Goal: Task Accomplishment & Management: Manage account settings

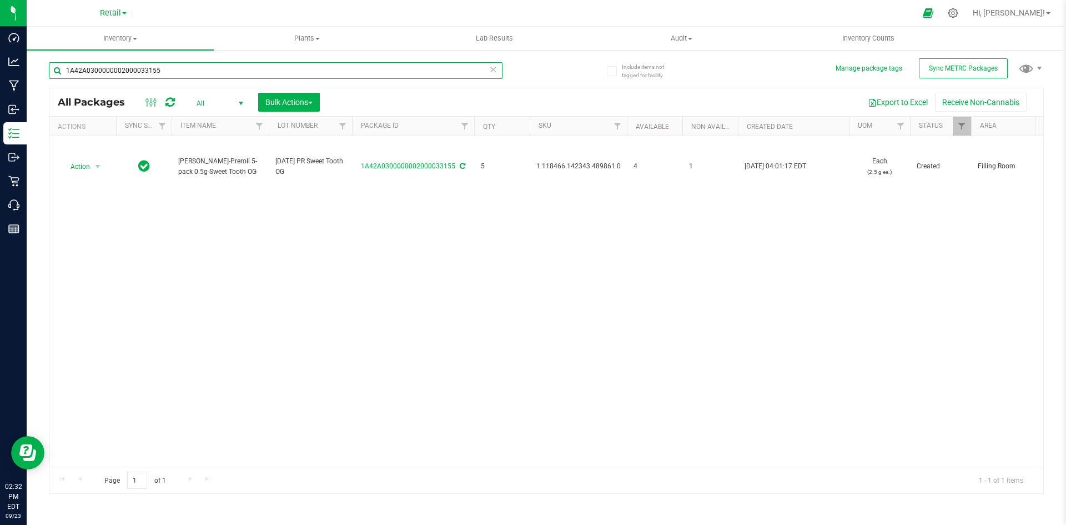
click at [160, 67] on input "1A42A0300000002000033155" at bounding box center [276, 70] width 454 height 17
type input "1A42A0300000323000005677"
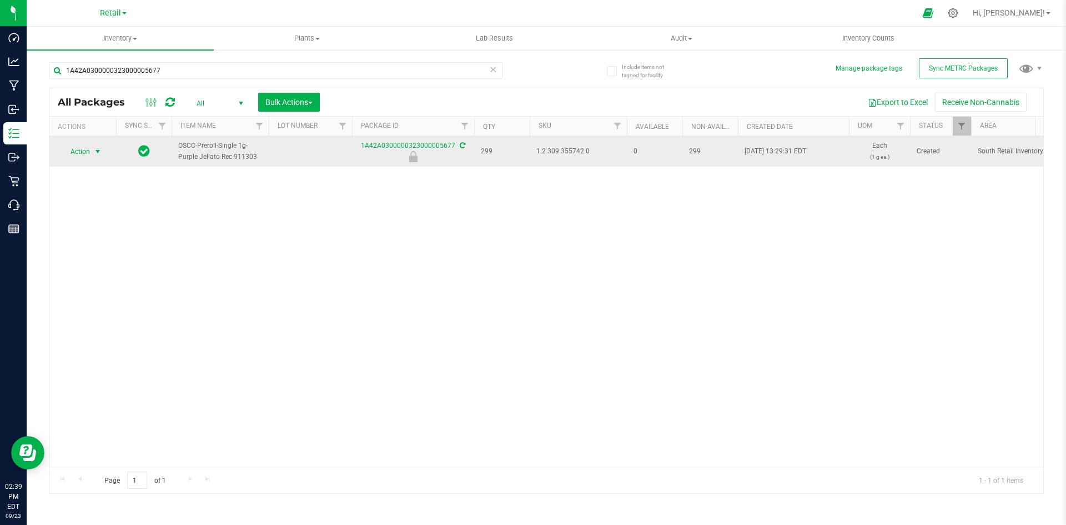
click at [90, 149] on span "Action" at bounding box center [76, 152] width 30 height 16
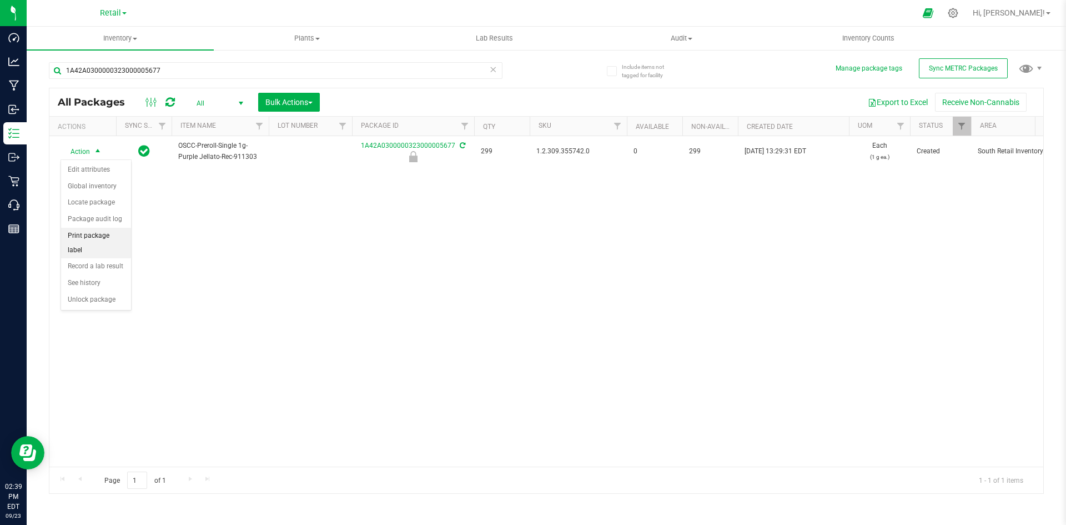
click at [112, 235] on li "Print package label" at bounding box center [96, 243] width 70 height 31
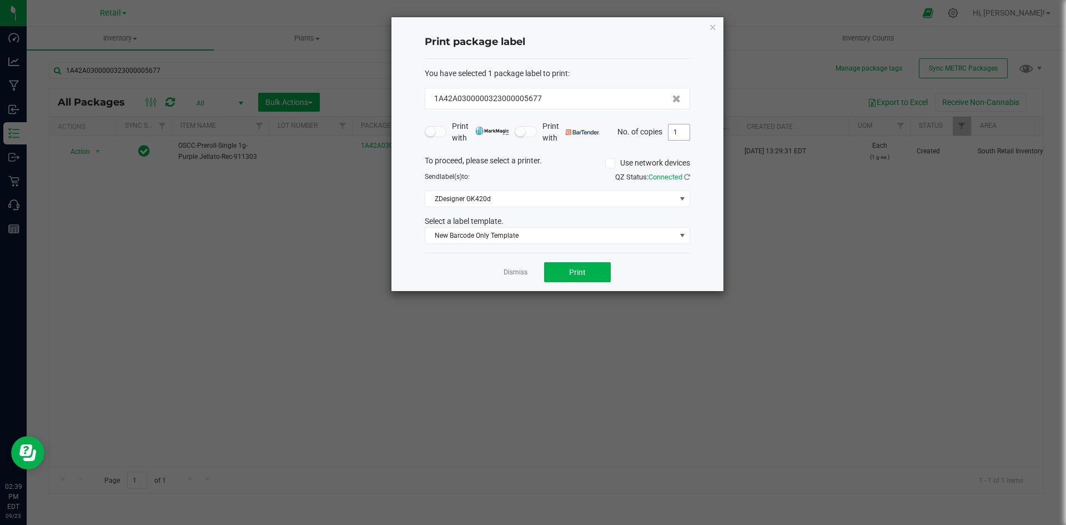
click at [678, 132] on input "1" at bounding box center [679, 132] width 21 height 16
type input "299"
click at [580, 273] on span "Print" at bounding box center [577, 272] width 17 height 9
click at [714, 21] on icon "button" at bounding box center [713, 26] width 8 height 13
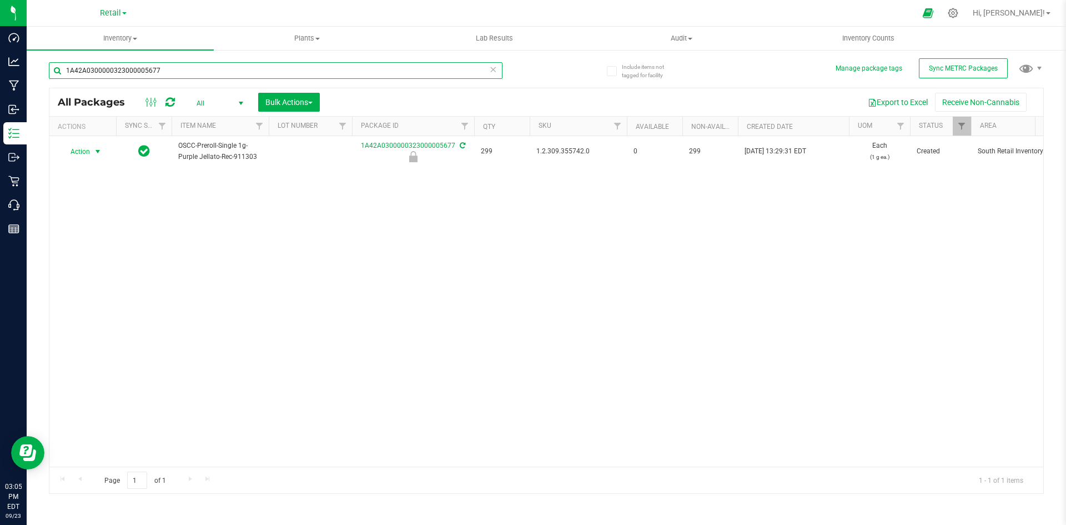
click at [195, 68] on input "1A42A0300000323000005677" at bounding box center [276, 70] width 454 height 17
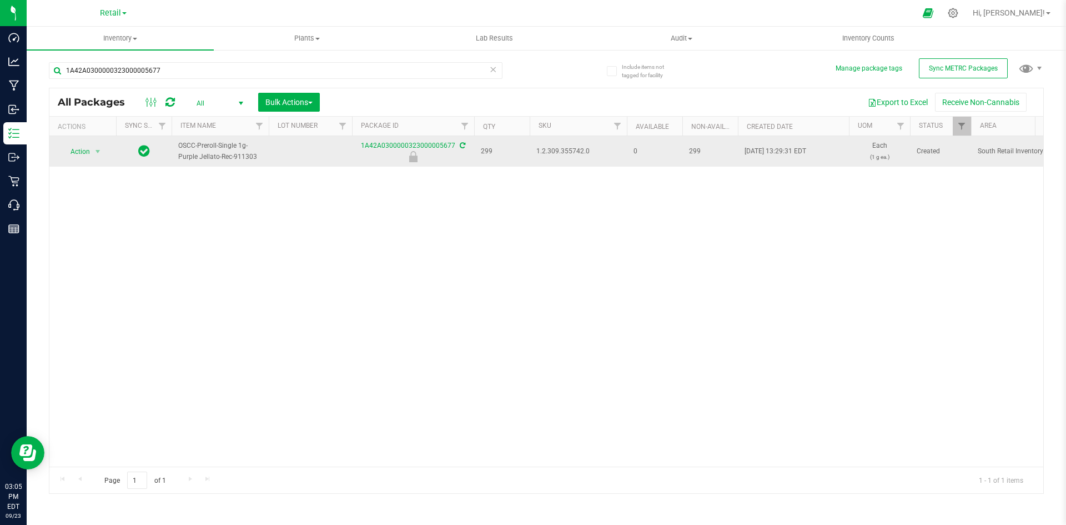
click at [558, 154] on span "1.2.309.355742.0" at bounding box center [579, 151] width 84 height 11
copy span "1.2.309.355742.0"
click at [87, 153] on span "Action" at bounding box center [76, 152] width 30 height 16
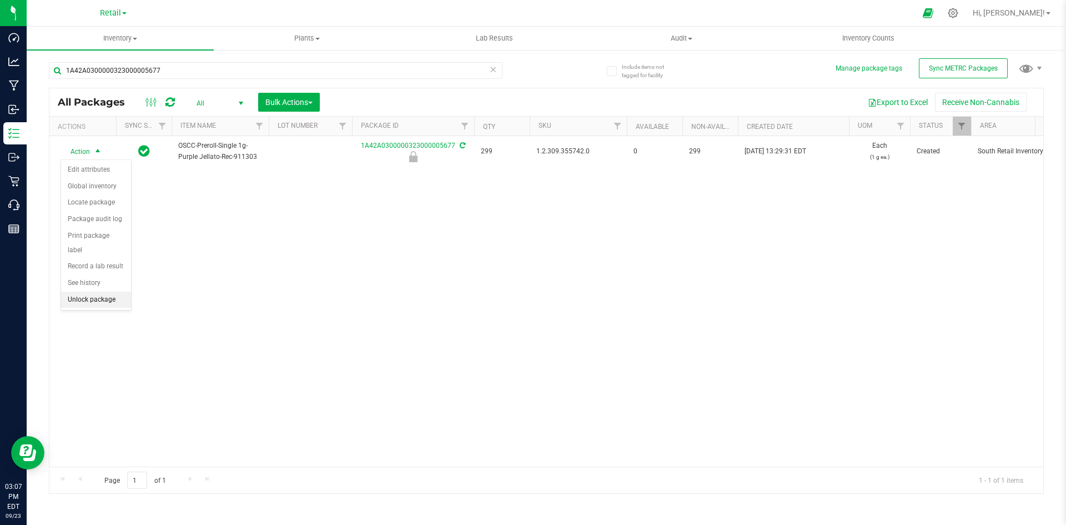
click at [102, 292] on li "Unlock package" at bounding box center [96, 300] width 70 height 17
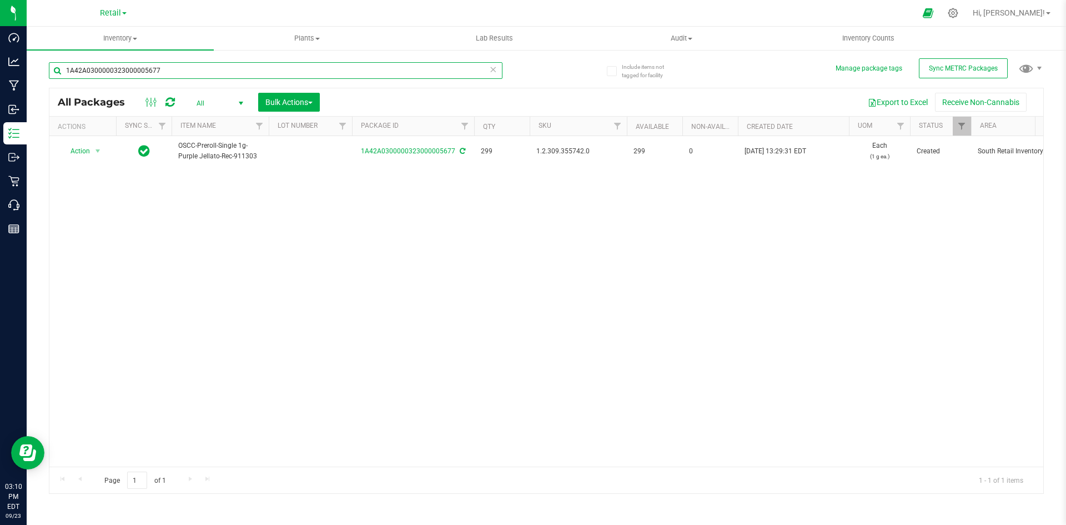
click at [154, 68] on input "1A42A0300000323000005677" at bounding box center [276, 70] width 454 height 17
type input "1A42A0300000323000005676"
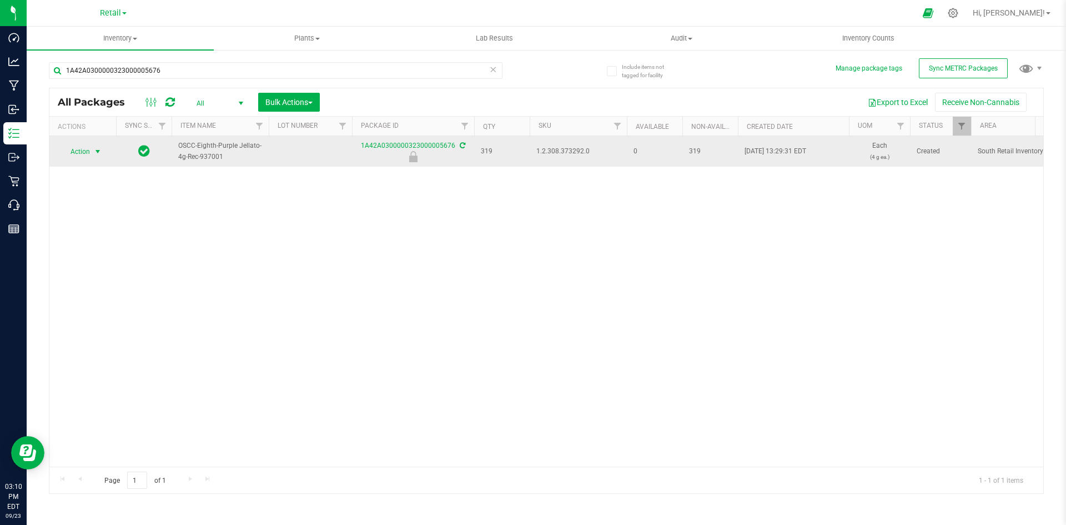
click at [102, 155] on span "select" at bounding box center [97, 151] width 9 height 9
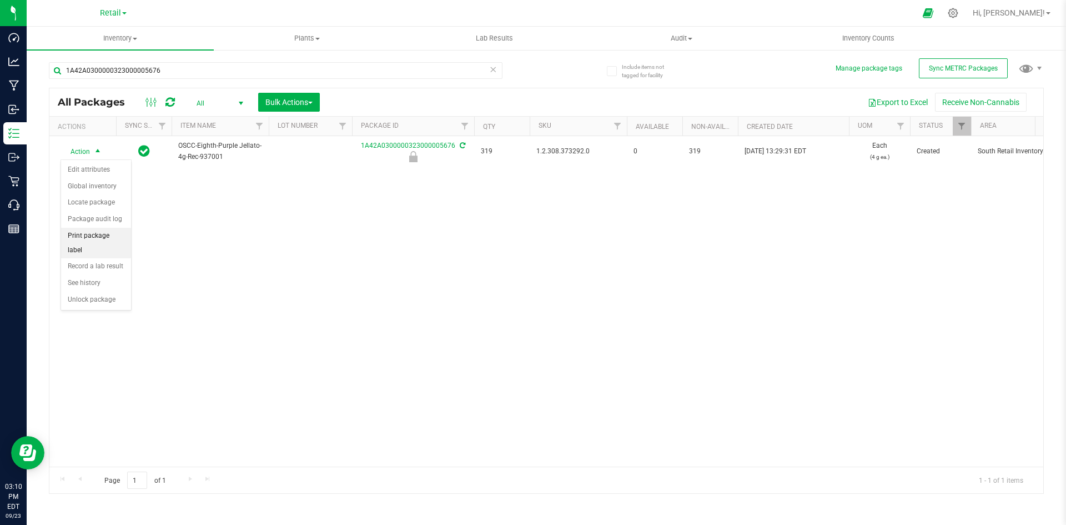
click at [101, 232] on li "Print package label" at bounding box center [96, 243] width 70 height 31
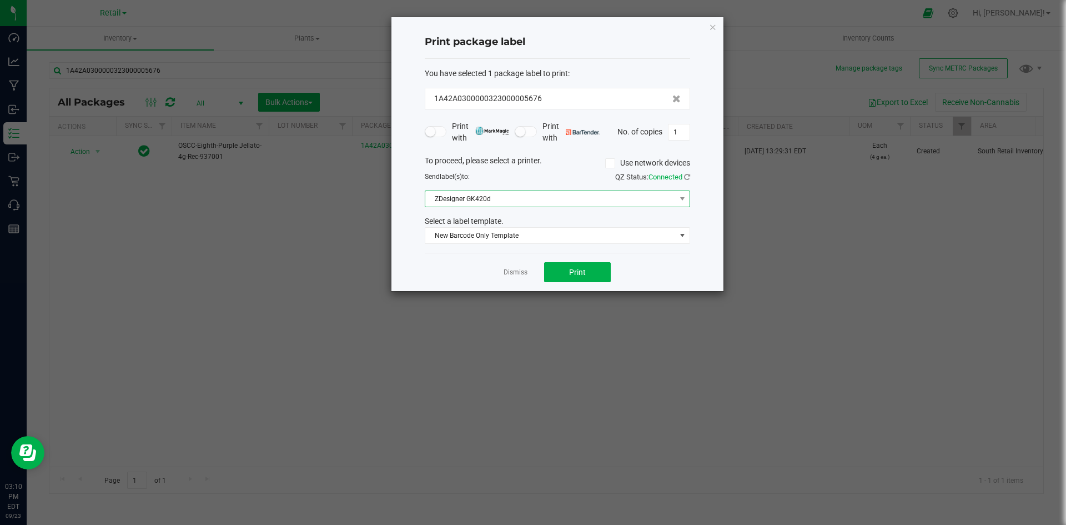
click at [544, 199] on span "ZDesigner GK420d" at bounding box center [550, 199] width 250 height 16
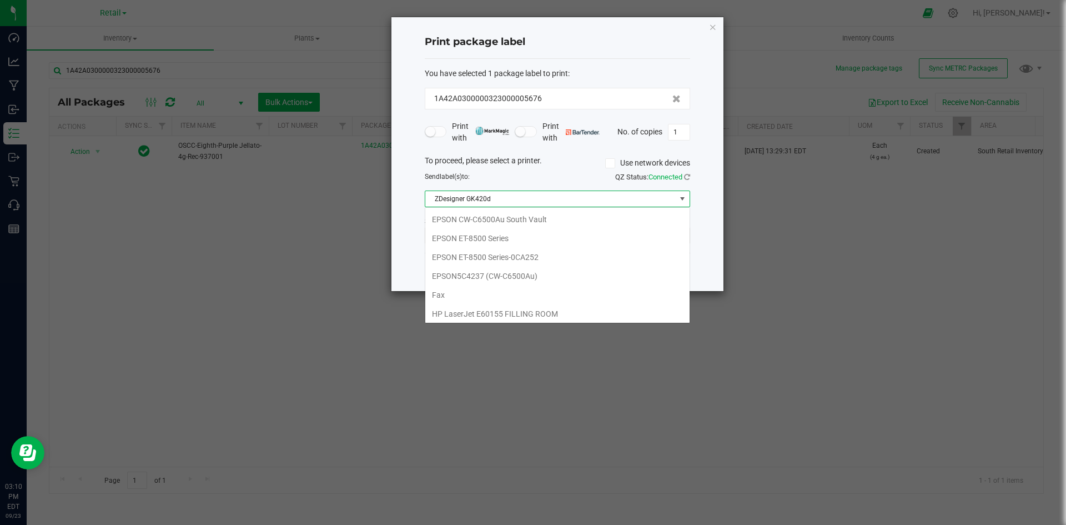
scroll to position [17, 265]
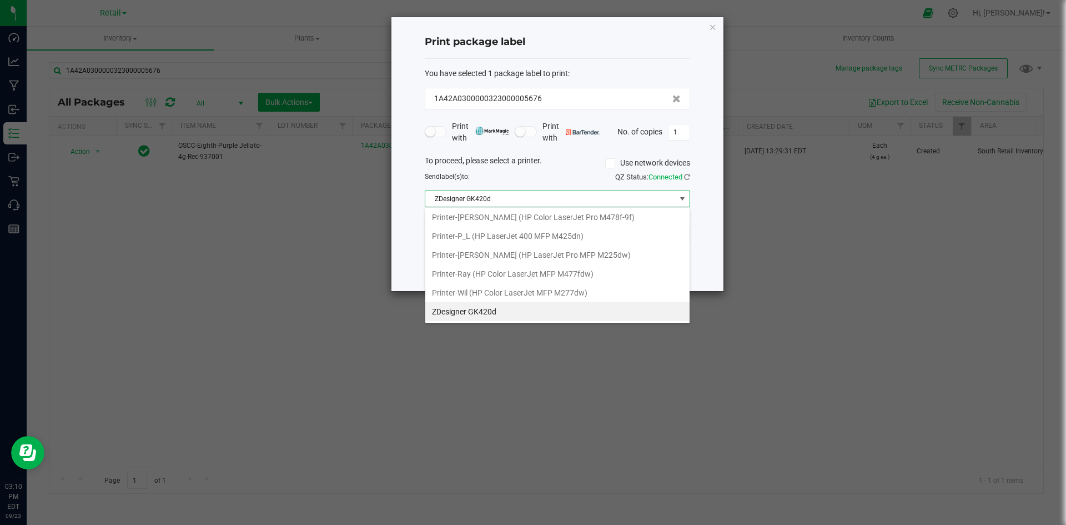
click at [544, 199] on span "ZDesigner GK420d" at bounding box center [550, 199] width 250 height 16
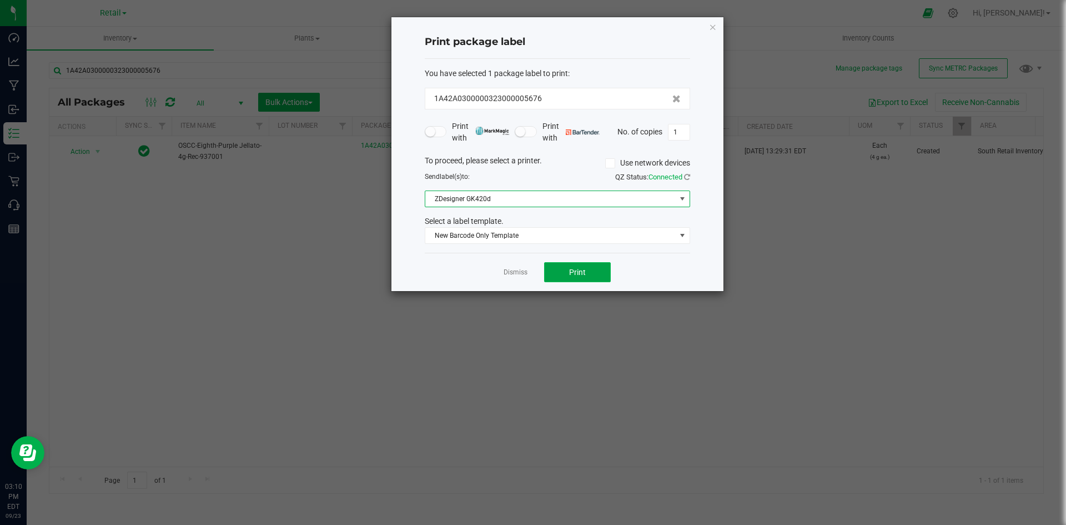
click at [560, 267] on button "Print" at bounding box center [577, 272] width 67 height 20
click at [714, 31] on icon "button" at bounding box center [713, 26] width 8 height 13
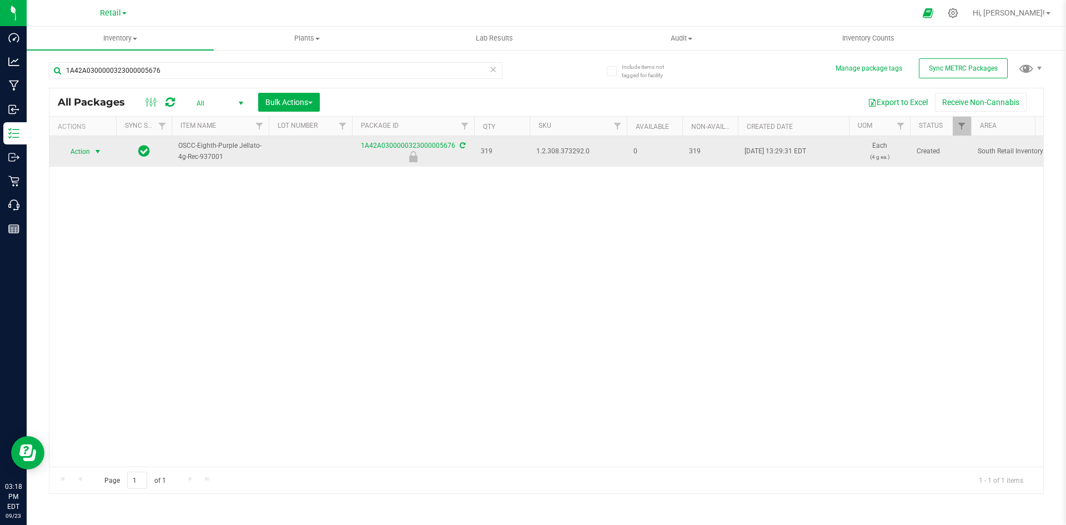
click at [88, 151] on span "Action" at bounding box center [76, 152] width 30 height 16
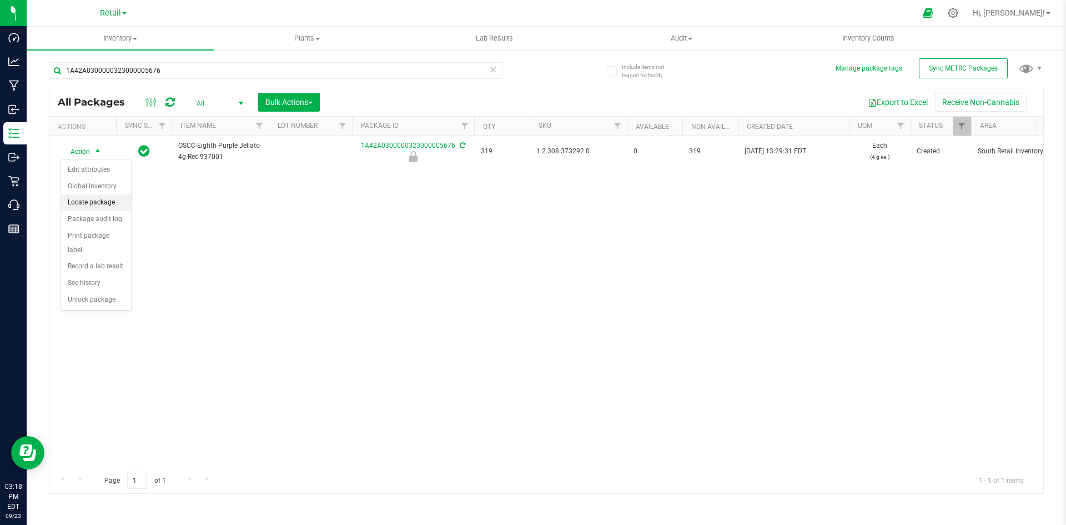
click at [101, 205] on li "Locate package" at bounding box center [96, 202] width 70 height 17
click at [302, 102] on span "Bulk Actions" at bounding box center [288, 102] width 47 height 9
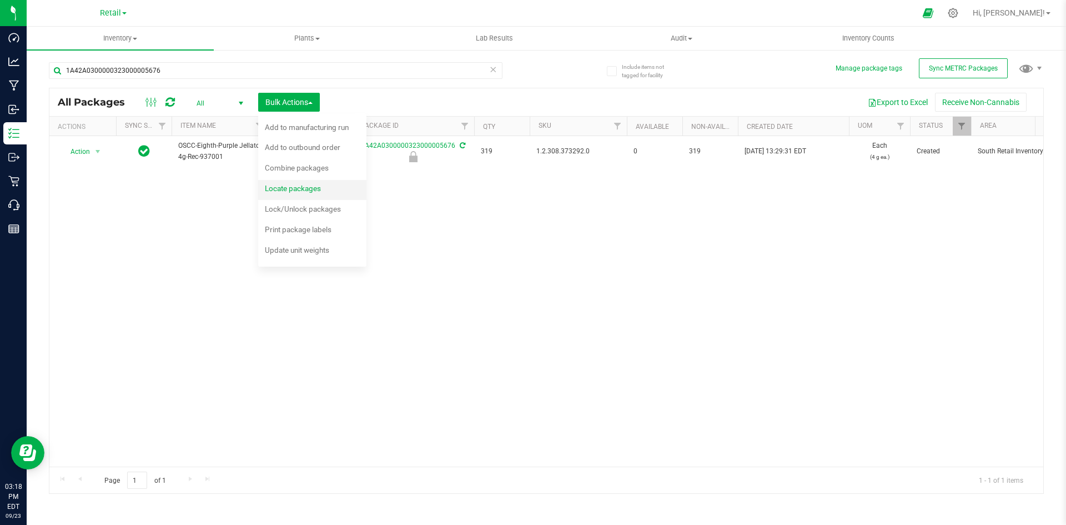
click at [313, 183] on div "Locate packages" at bounding box center [300, 190] width 71 height 18
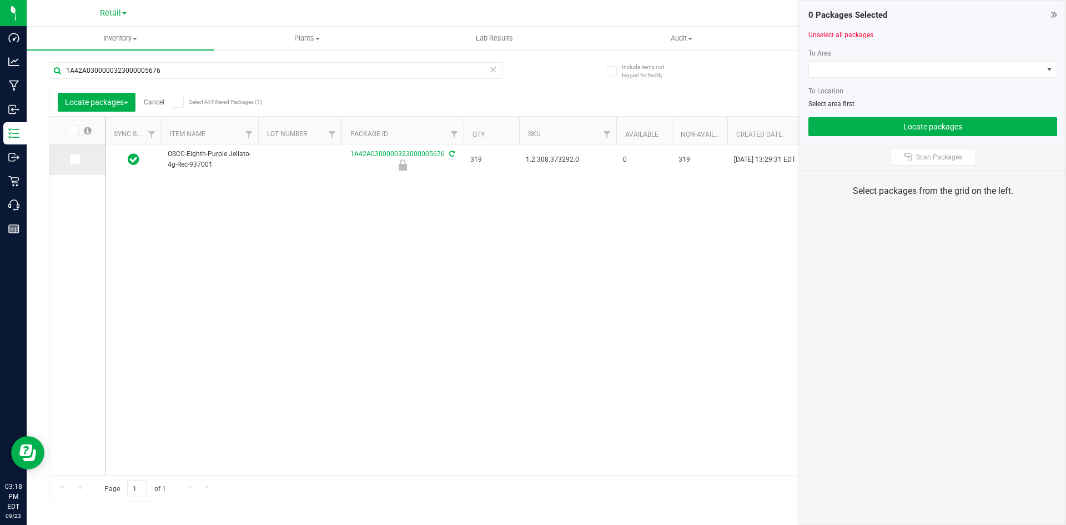
click at [78, 158] on span at bounding box center [74, 159] width 11 height 11
click at [0, 0] on input "checkbox" at bounding box center [0, 0] width 0 height 0
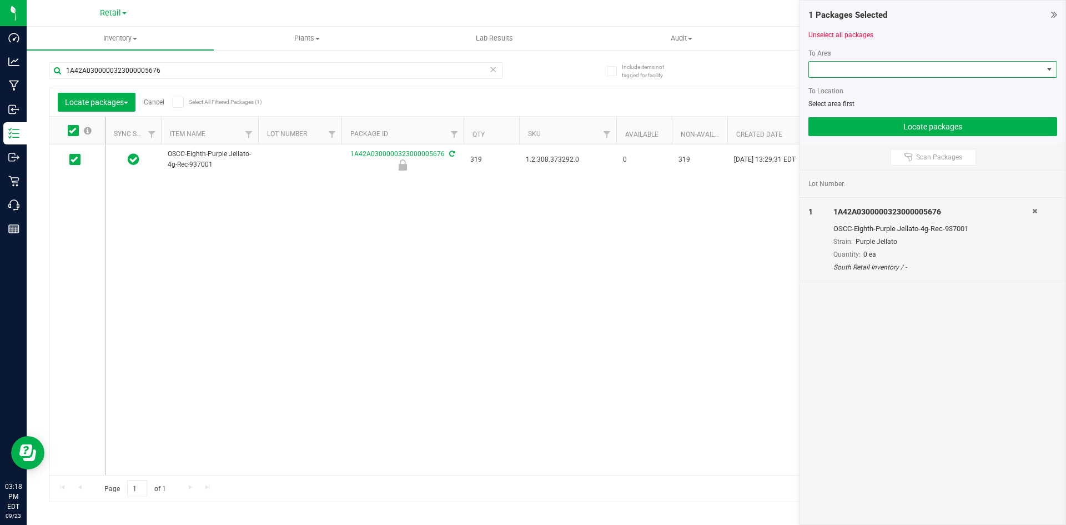
click at [856, 76] on span at bounding box center [926, 70] width 234 height 16
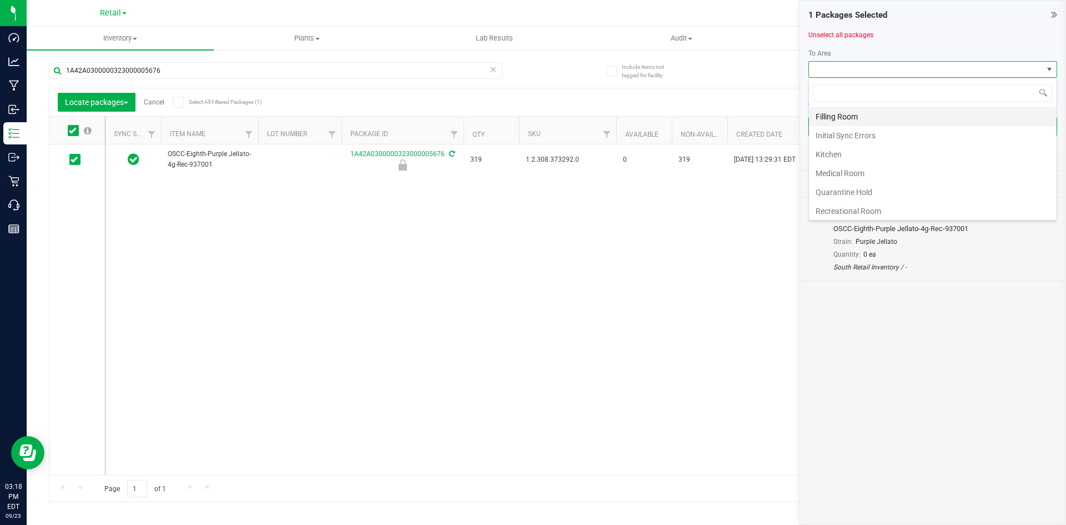
scroll to position [17, 249]
click at [841, 114] on li "Filling Room" at bounding box center [933, 116] width 248 height 19
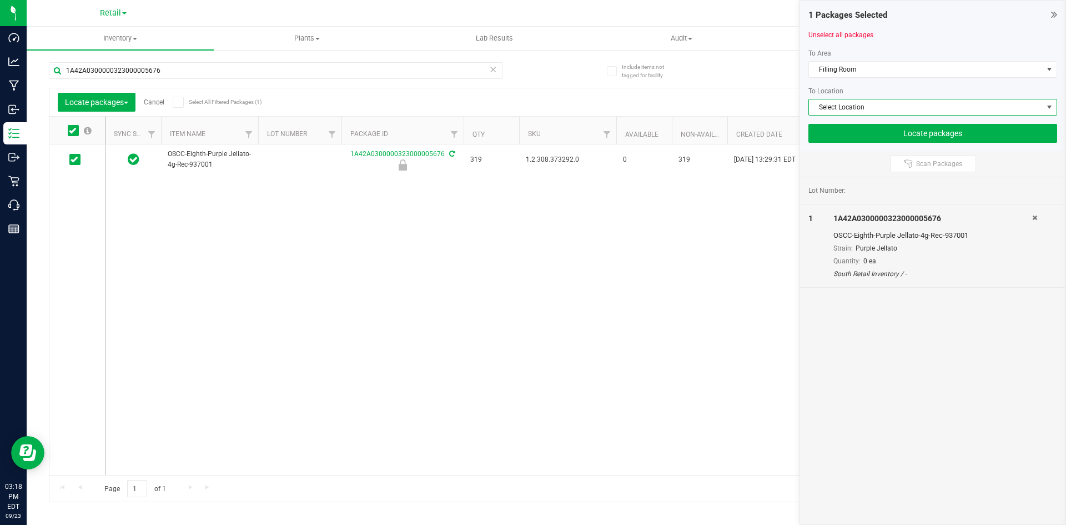
click at [849, 109] on span "Select Location" at bounding box center [926, 107] width 234 height 16
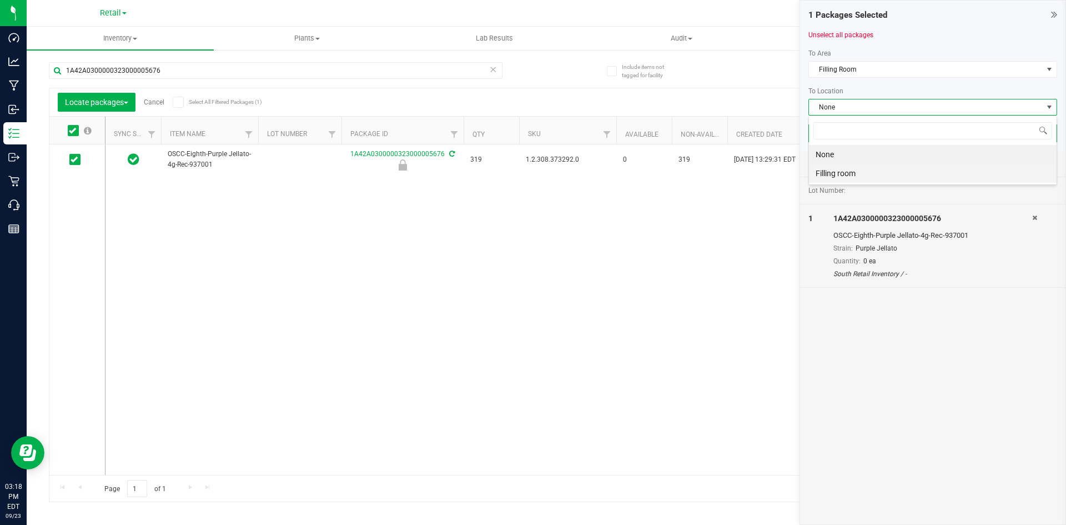
click at [830, 176] on li "Filling room" at bounding box center [933, 173] width 248 height 19
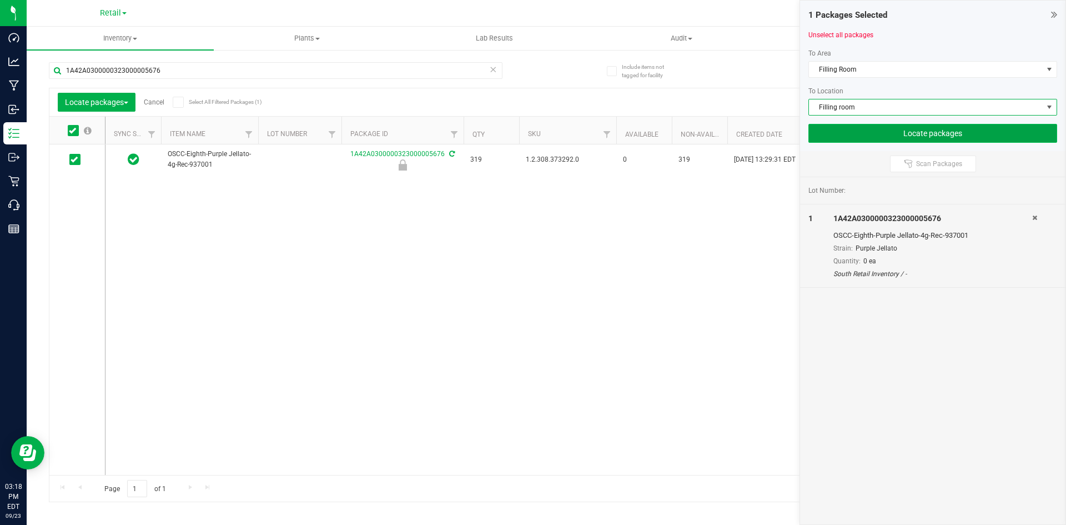
click at [916, 128] on button "Locate packages" at bounding box center [933, 133] width 249 height 19
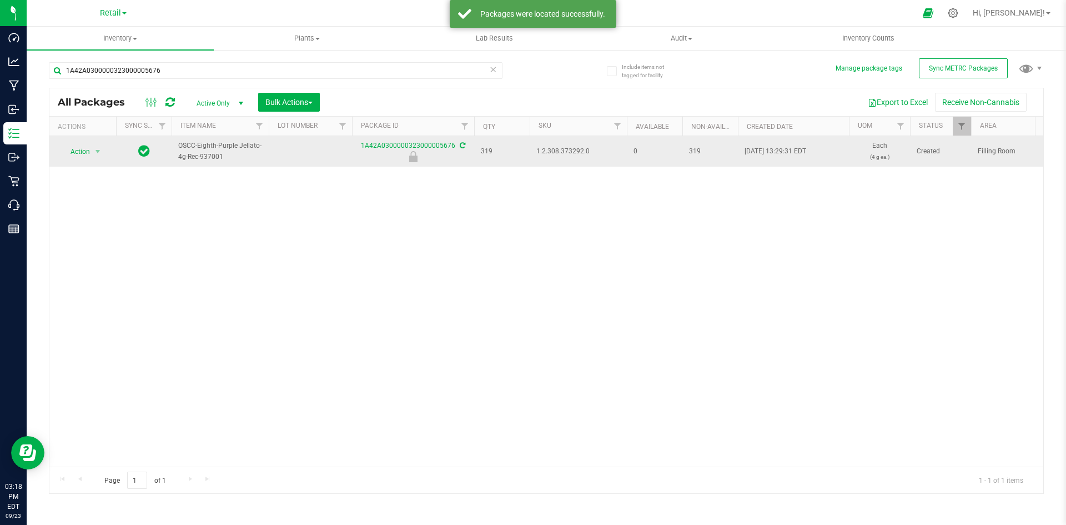
click at [549, 152] on span "1.2.308.373292.0" at bounding box center [579, 151] width 84 height 11
copy span "1.2.308.373292.0"
click at [86, 151] on span "Action" at bounding box center [76, 152] width 30 height 16
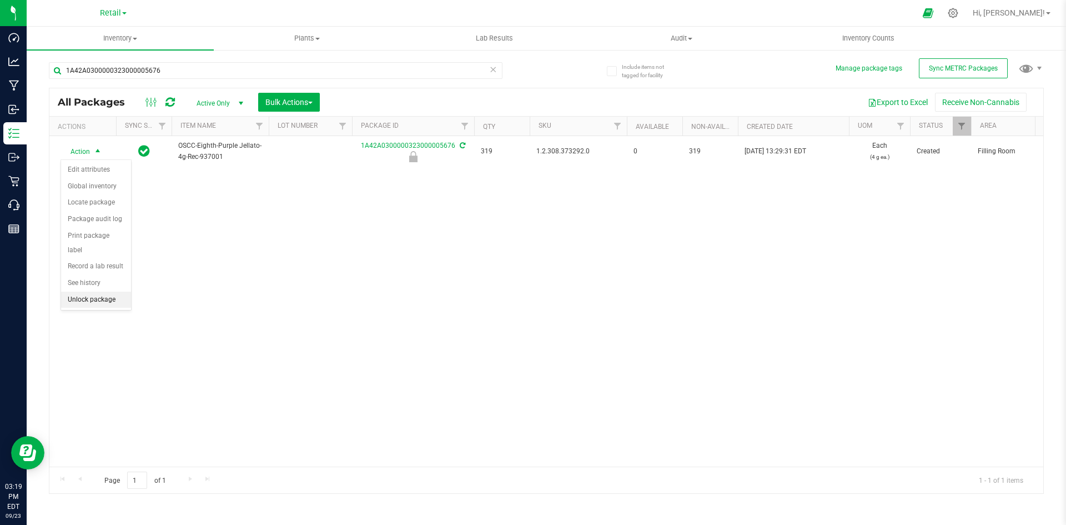
click at [108, 292] on li "Unlock package" at bounding box center [96, 300] width 70 height 17
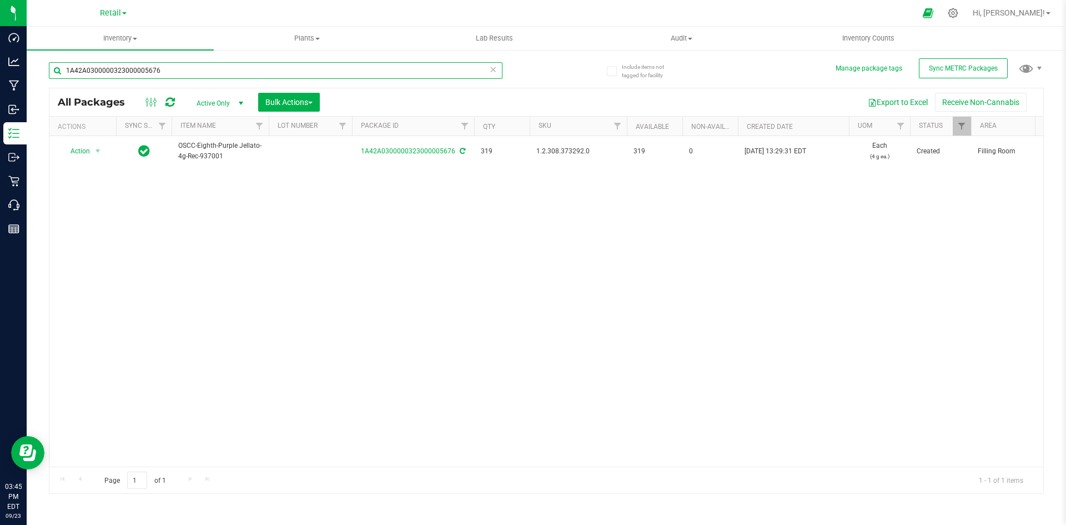
click at [96, 74] on input "1A42A0300000323000005676" at bounding box center [276, 70] width 454 height 17
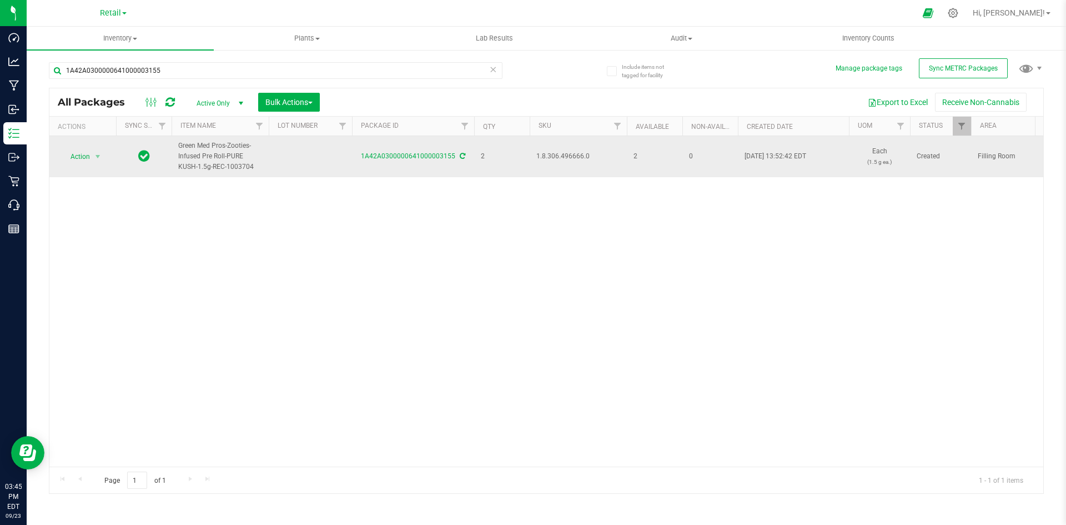
click at [559, 156] on span "1.8.306.496666.0" at bounding box center [579, 156] width 84 height 11
copy span "1.8.306.496666.0"
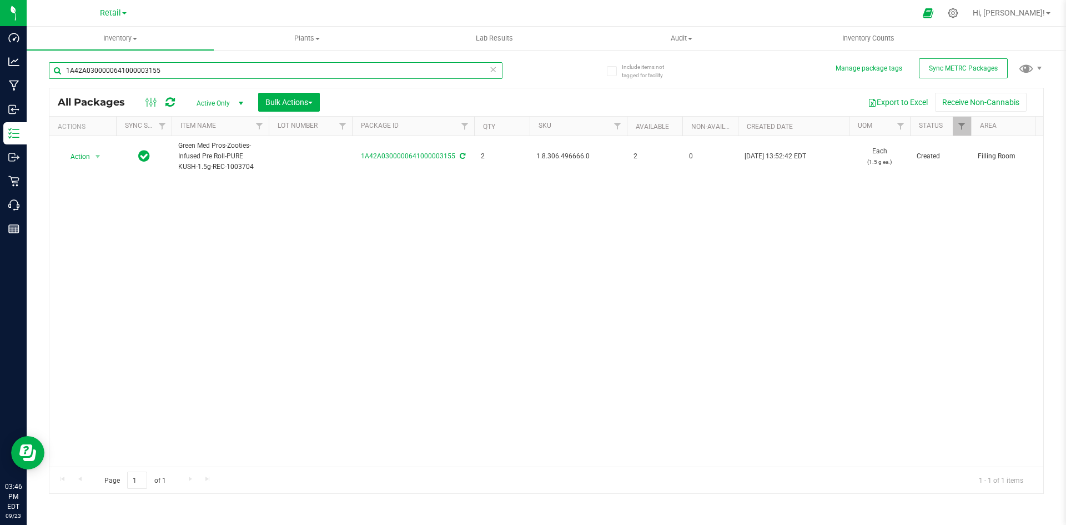
click at [94, 70] on input "1A42A0300000641000003155" at bounding box center [276, 70] width 454 height 17
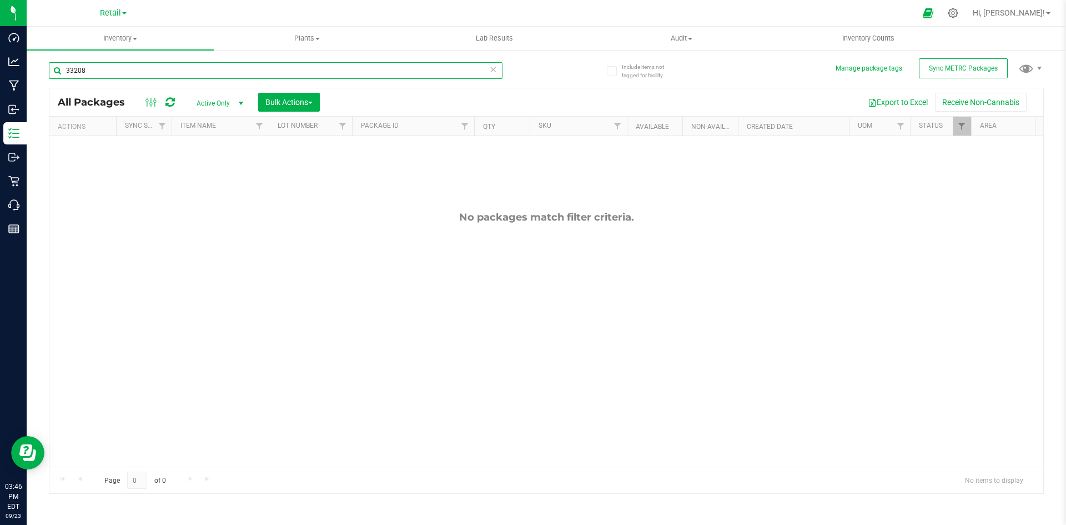
type input "33208"
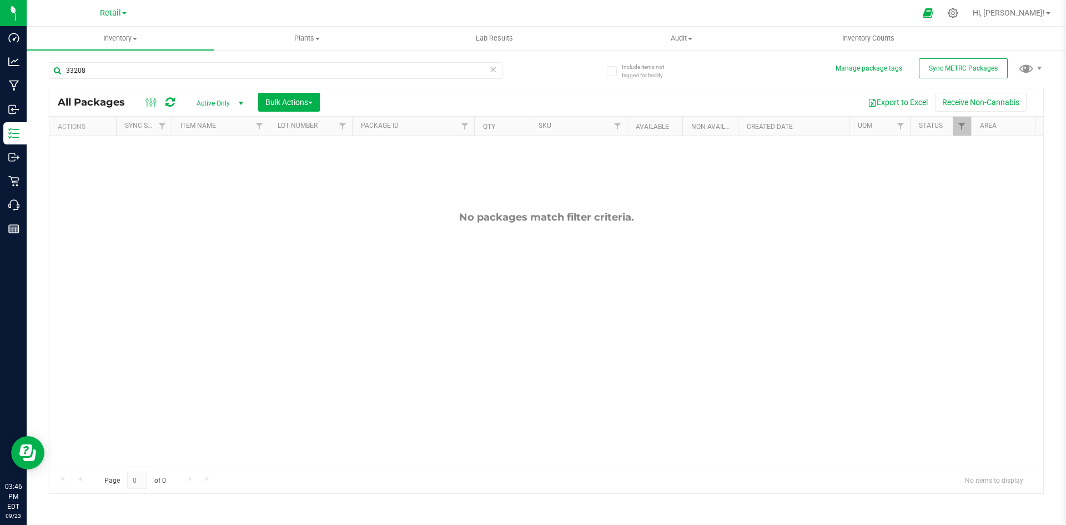
click at [221, 106] on span "Active Only" at bounding box center [217, 104] width 61 height 16
click at [204, 167] on li "All" at bounding box center [217, 170] width 60 height 17
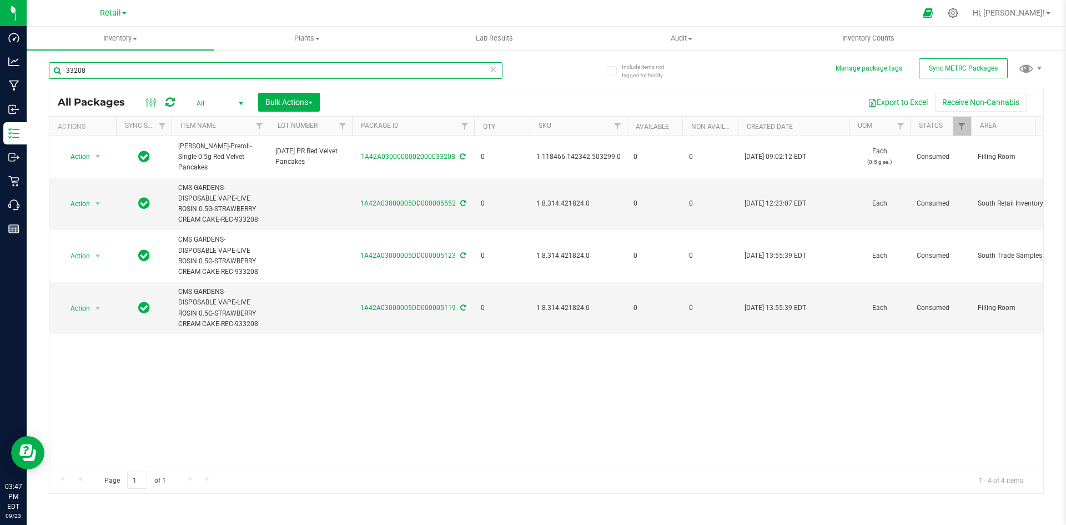
click at [134, 66] on input "33208" at bounding box center [276, 70] width 454 height 17
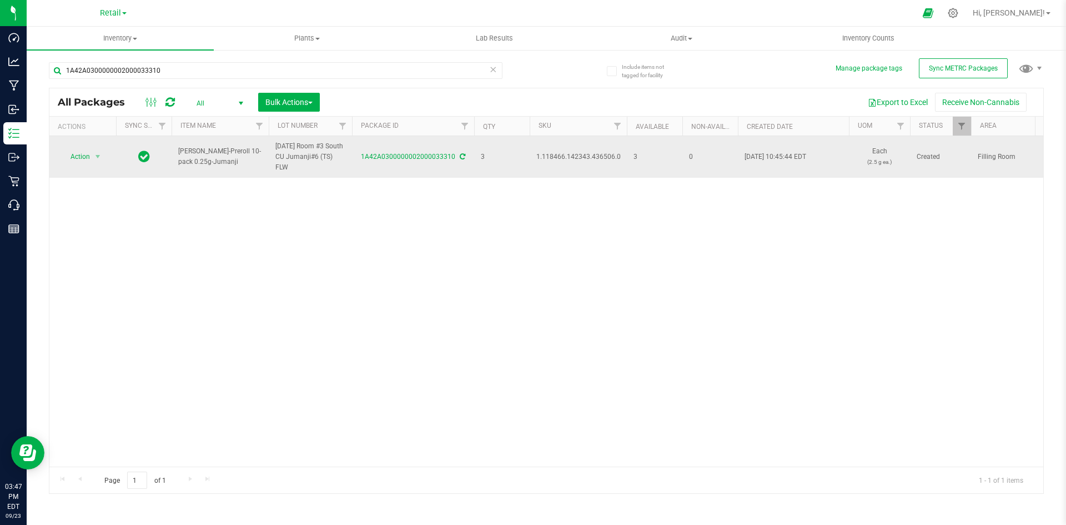
click at [572, 152] on span "1.118466.142343.436506.0" at bounding box center [579, 157] width 84 height 11
copy span "1.118466.142343.436506.0"
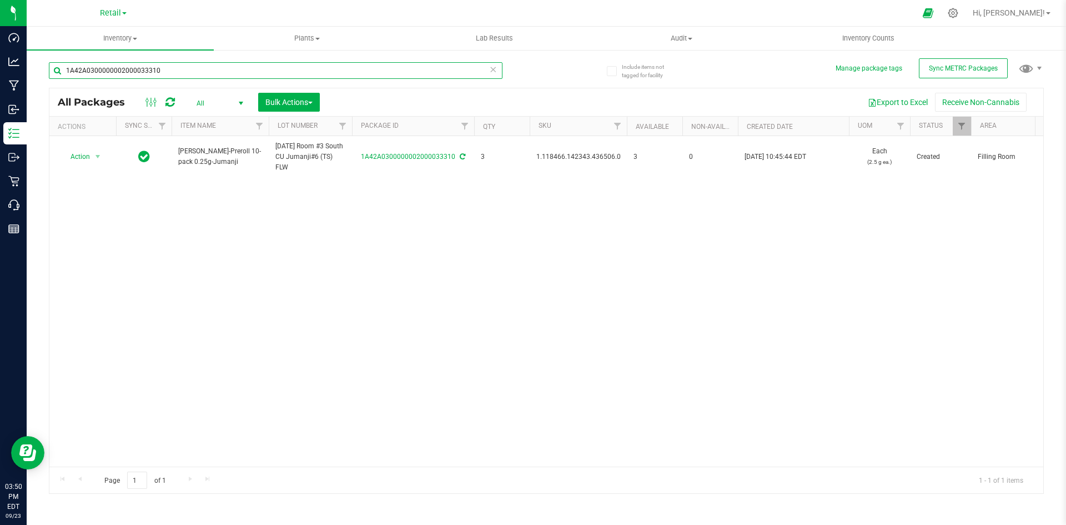
click at [98, 76] on input "1A42A0300000002000033310" at bounding box center [276, 70] width 454 height 17
click at [215, 73] on input "1A42A0300000002000033254" at bounding box center [276, 70] width 454 height 17
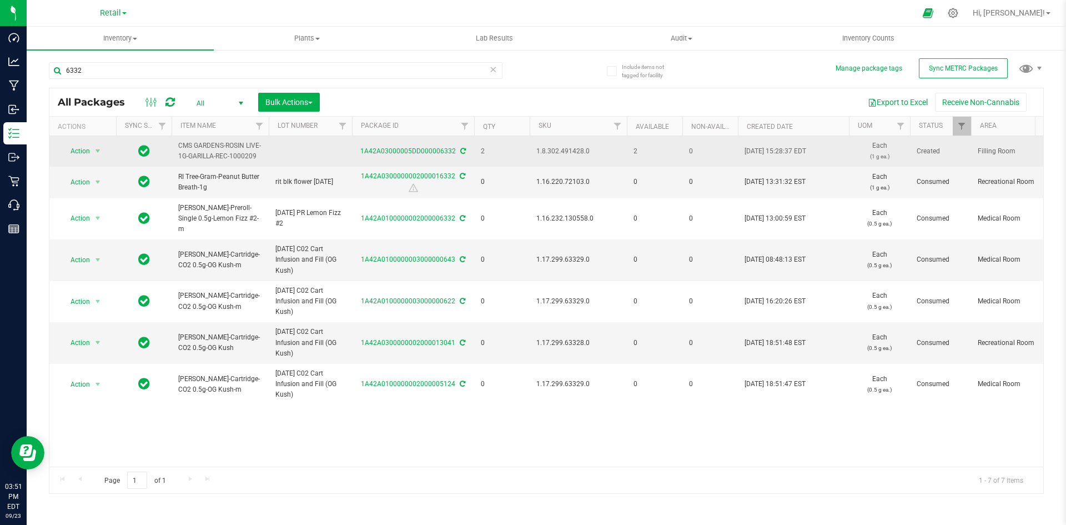
click at [559, 154] on span "1.8.302.491428.0" at bounding box center [579, 151] width 84 height 11
copy span "1.8.302.491428.0"
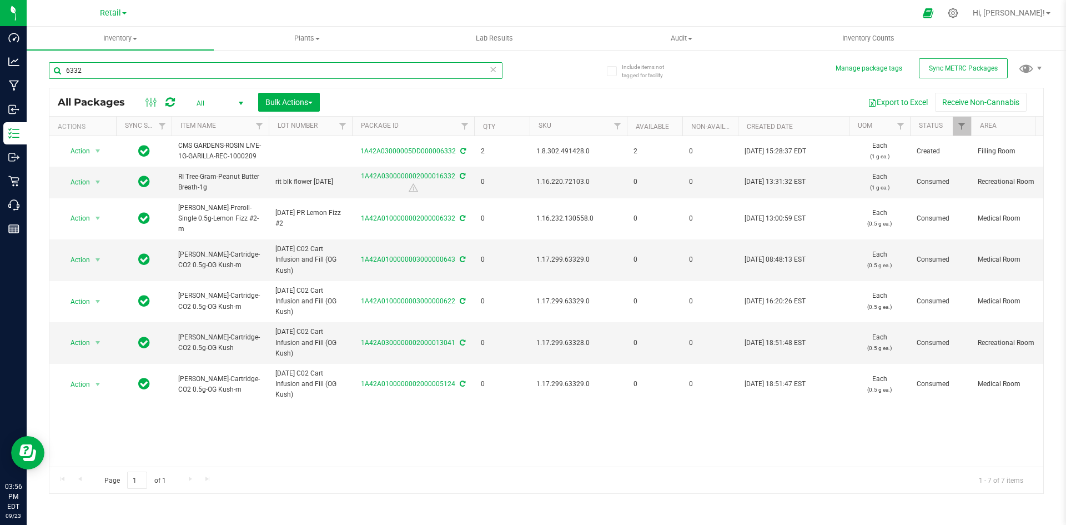
click at [130, 75] on input "6332" at bounding box center [276, 70] width 454 height 17
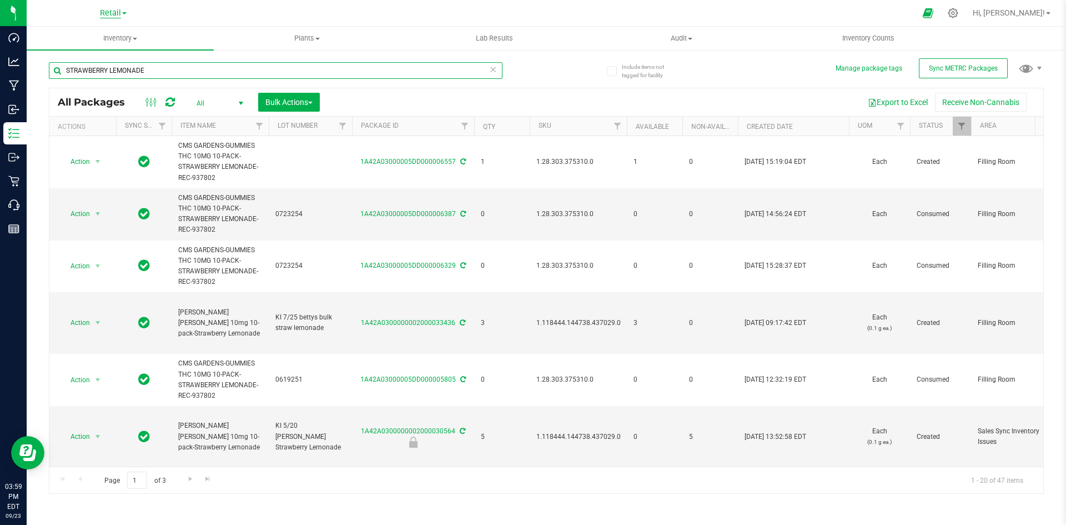
type input "STRAWBERRY LEMONADE"
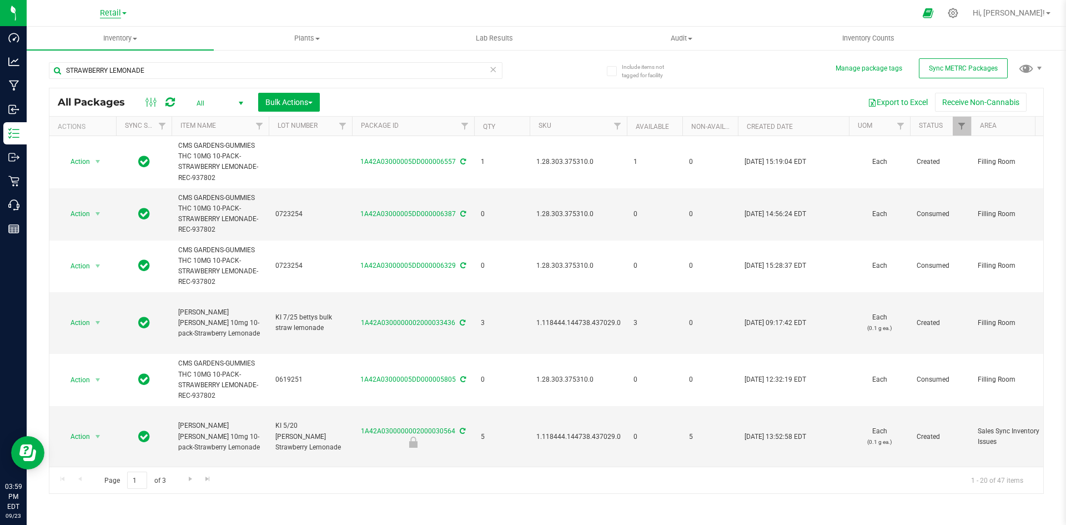
click at [119, 13] on span "Retail" at bounding box center [110, 13] width 21 height 10
click at [95, 44] on link "Cultivation" at bounding box center [113, 39] width 162 height 15
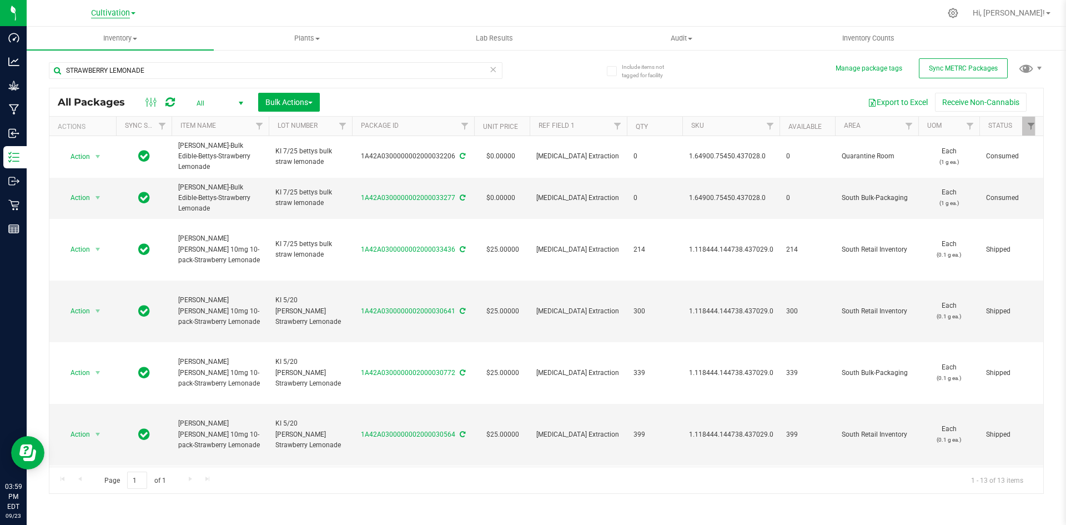
click at [128, 14] on span "Cultivation" at bounding box center [110, 13] width 39 height 10
click at [118, 62] on ul "Cultivation Retail" at bounding box center [113, 46] width 162 height 49
click at [123, 12] on span "Cultivation" at bounding box center [110, 13] width 39 height 10
click at [64, 47] on link "Retail" at bounding box center [113, 54] width 162 height 15
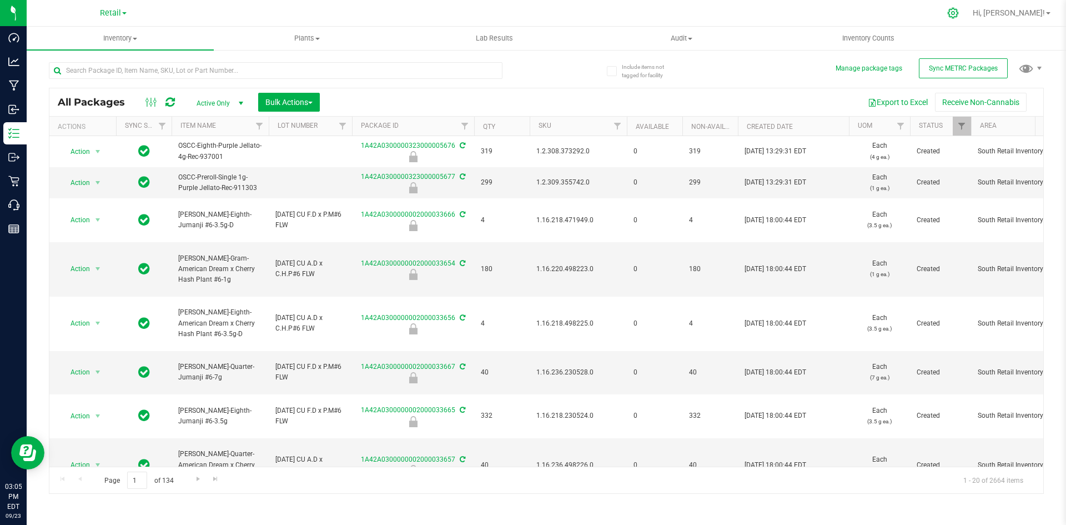
click at [959, 14] on icon at bounding box center [953, 13] width 12 height 12
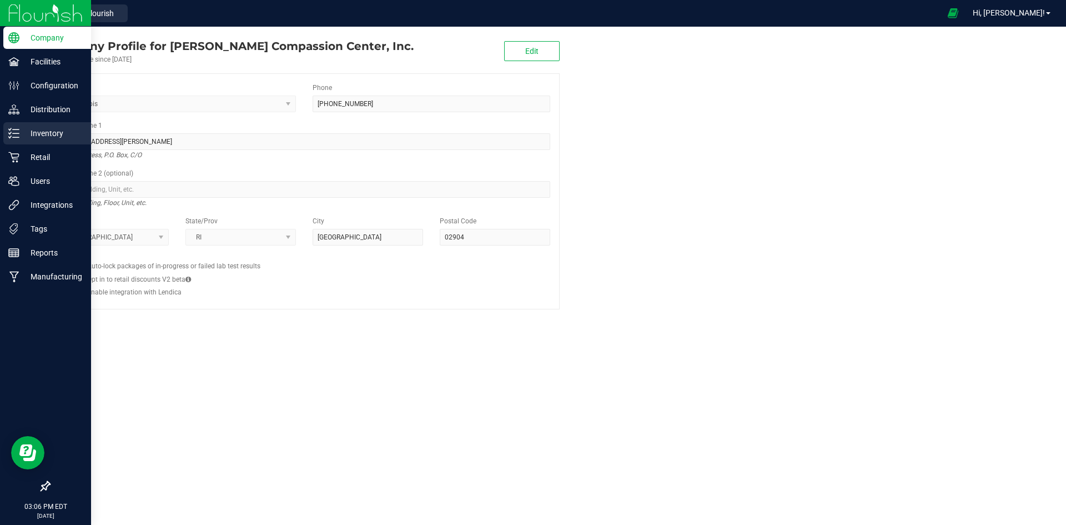
click at [13, 142] on div "Inventory" at bounding box center [47, 133] width 88 height 22
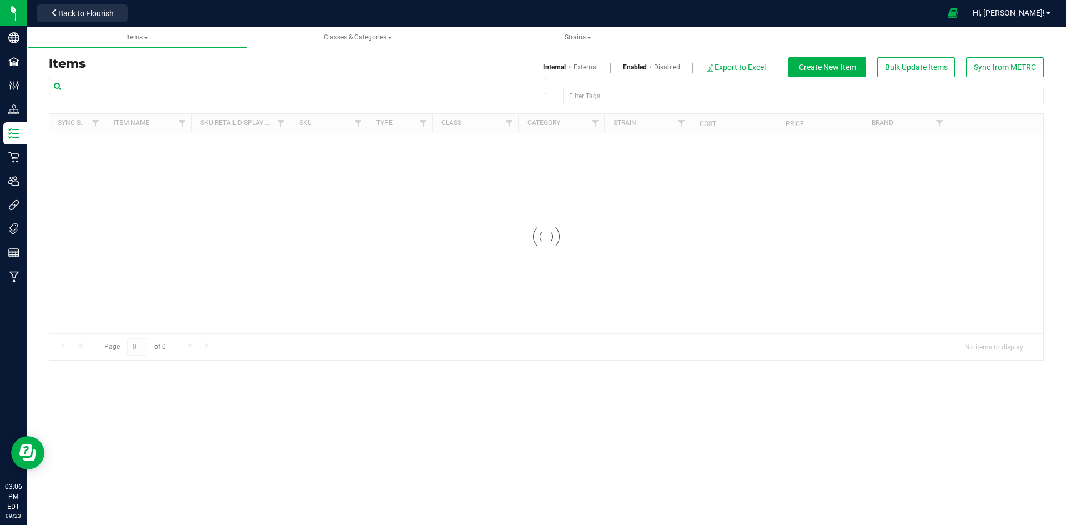
click at [143, 88] on input "text" at bounding box center [298, 86] width 498 height 17
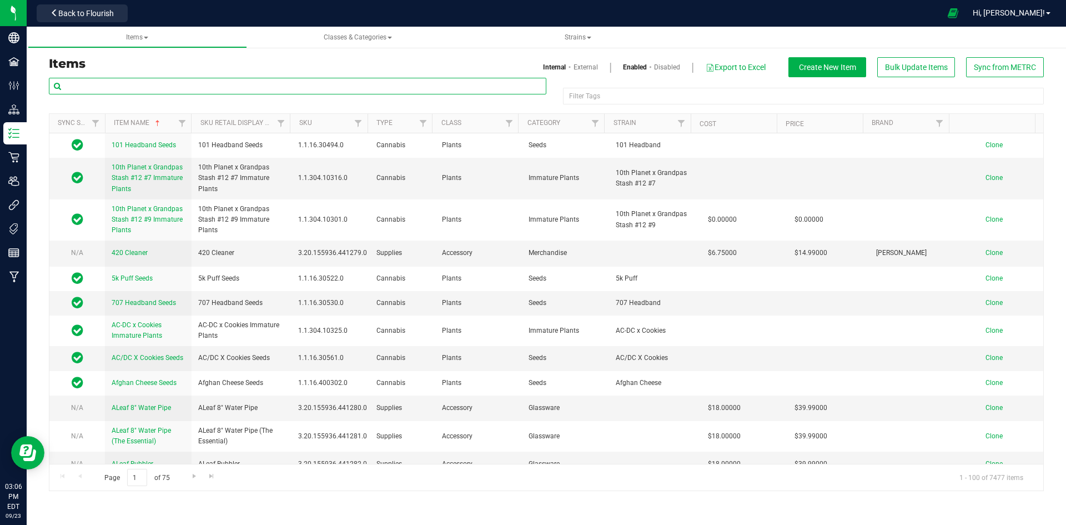
paste input "1.2.309.355742.0"
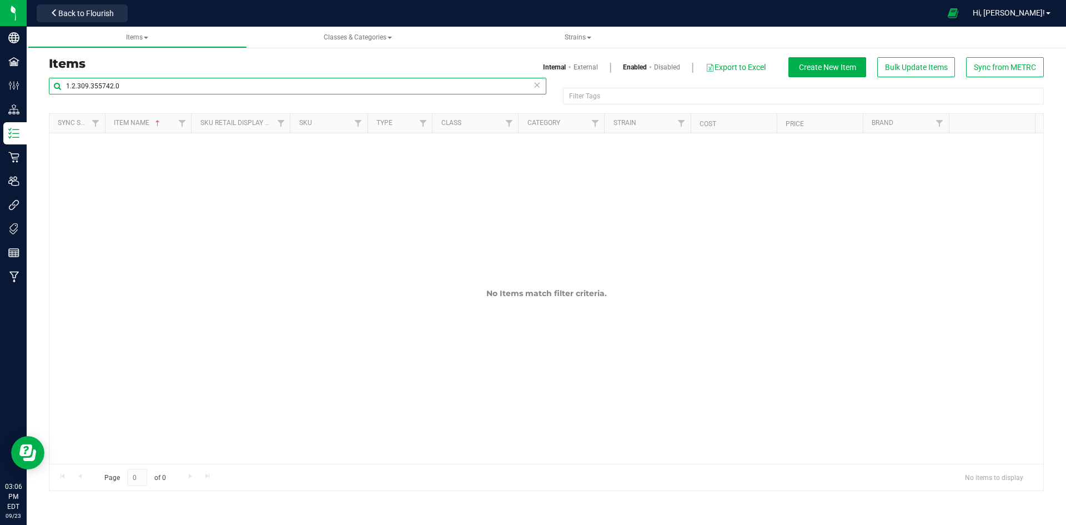
type input "1.2.309.355742.0"
click at [585, 62] on link "External" at bounding box center [586, 67] width 24 height 10
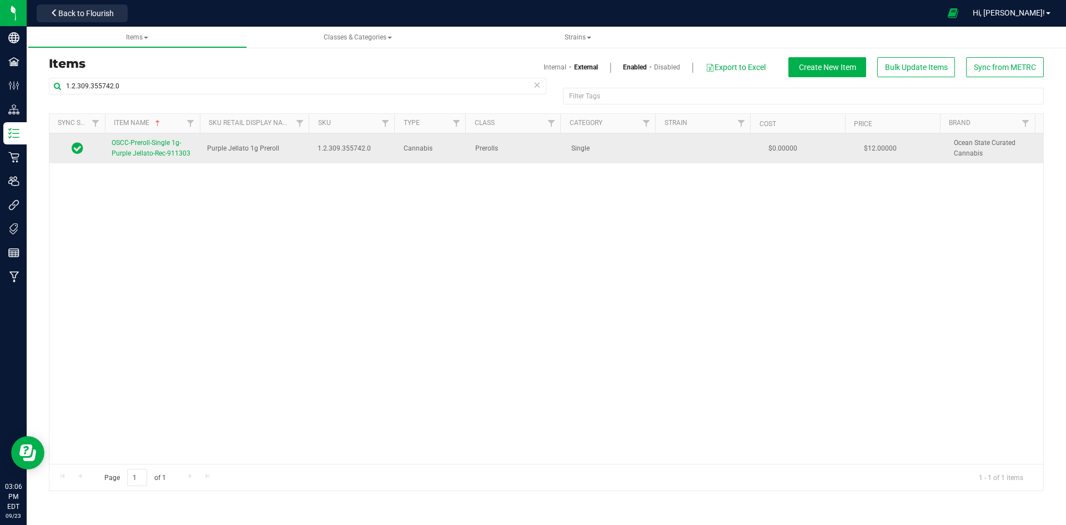
click at [170, 152] on span "OSCC-Preroll-Single 1g-Purple Jellato-Rec-911303" at bounding box center [151, 148] width 79 height 18
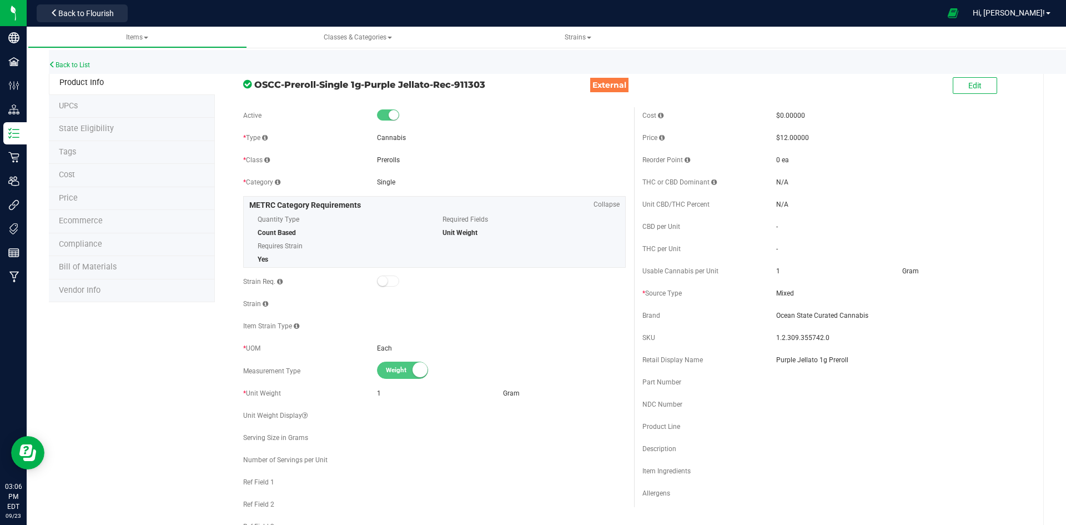
click at [117, 193] on li "Price" at bounding box center [132, 198] width 166 height 23
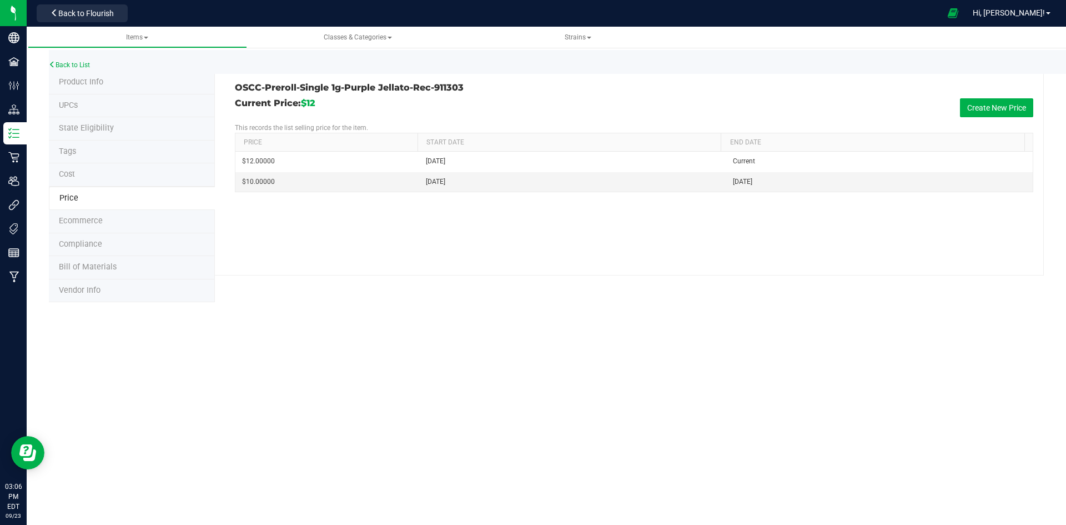
click at [122, 145] on li "Tags" at bounding box center [132, 152] width 166 height 23
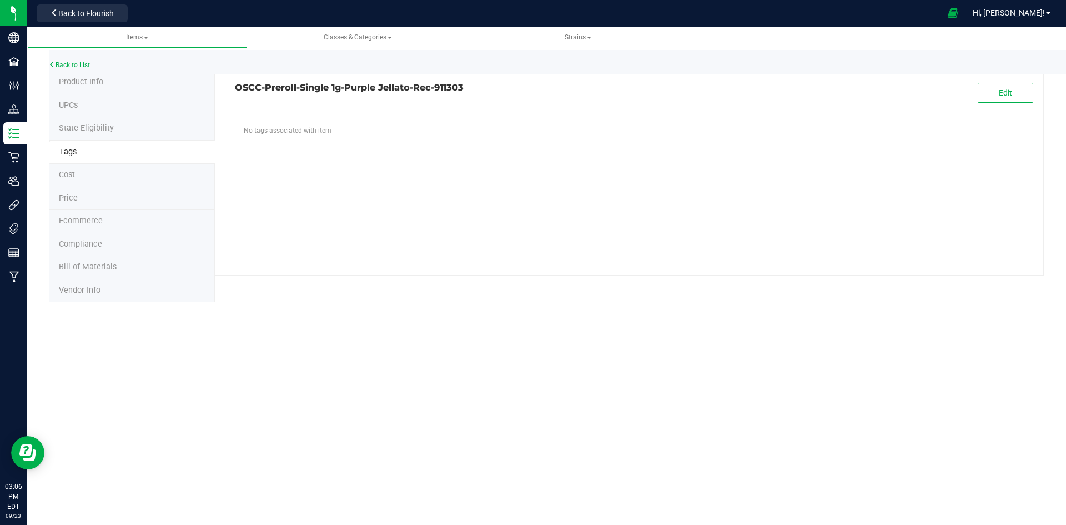
click at [99, 86] on span "Product Info" at bounding box center [81, 81] width 44 height 9
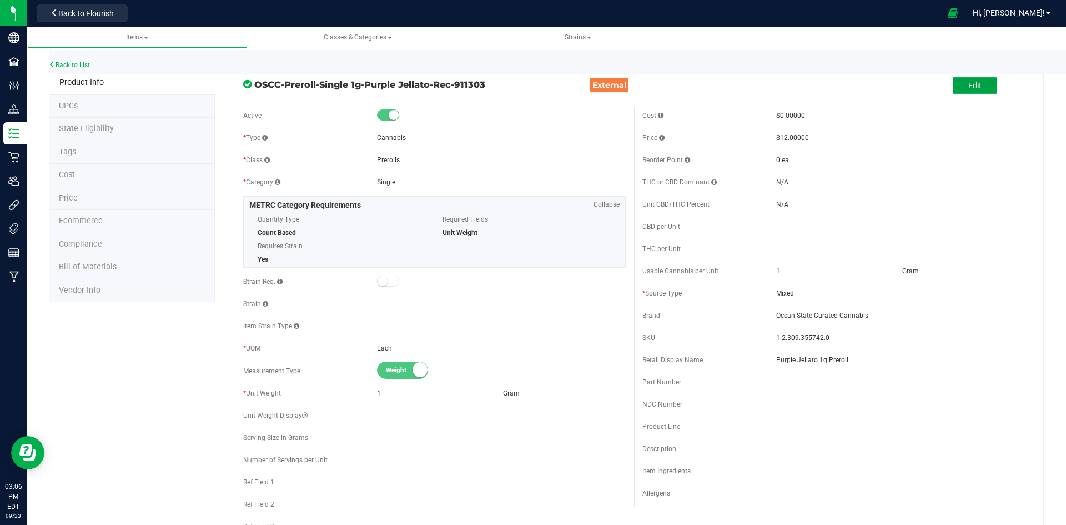
click at [969, 83] on span "Edit" at bounding box center [975, 85] width 13 height 9
click at [865, 365] on input "Purple Jellato 1g Preroll" at bounding box center [900, 360] width 249 height 17
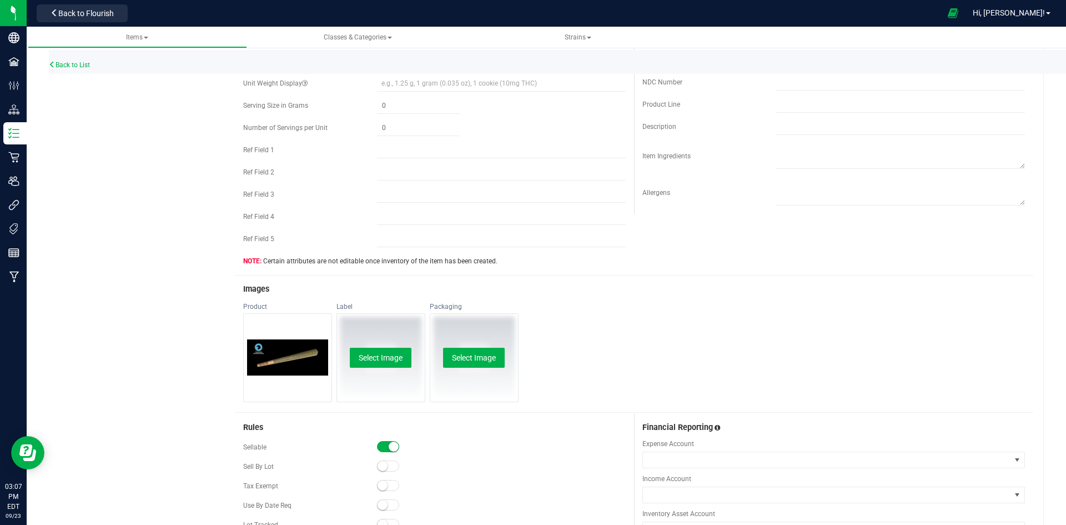
scroll to position [444, 0]
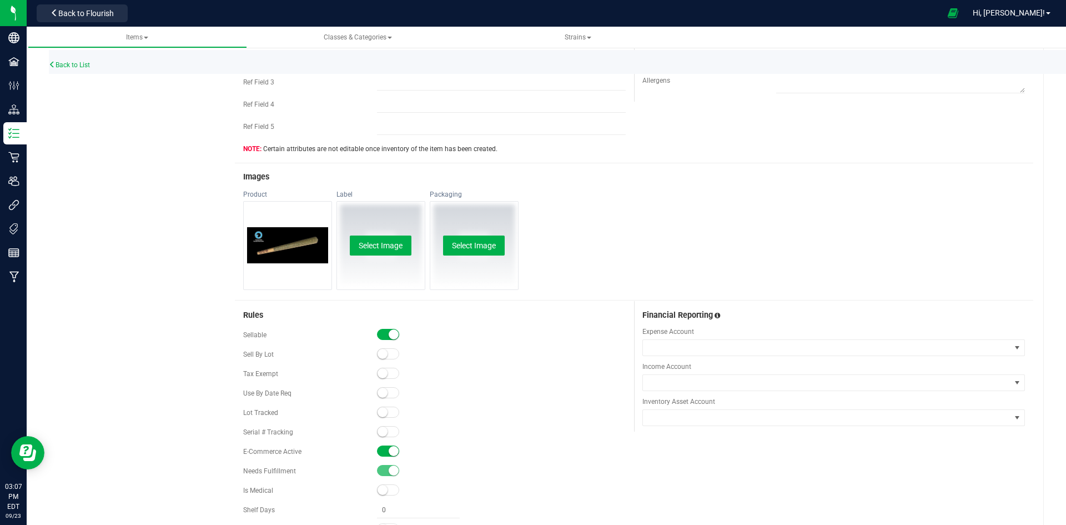
type input "Purple Jellato 1g Preroll-159"
click at [387, 408] on span at bounding box center [388, 412] width 22 height 11
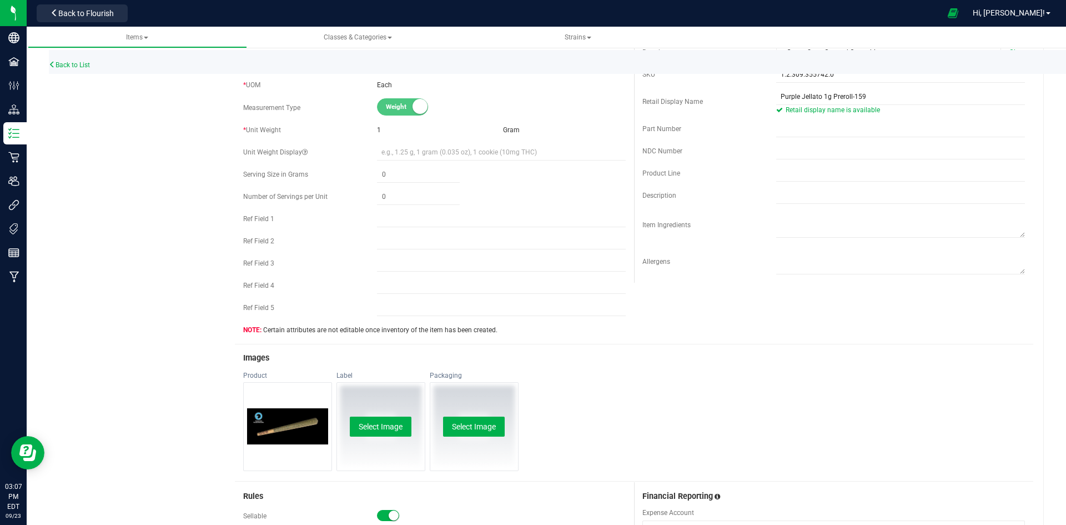
scroll to position [0, 0]
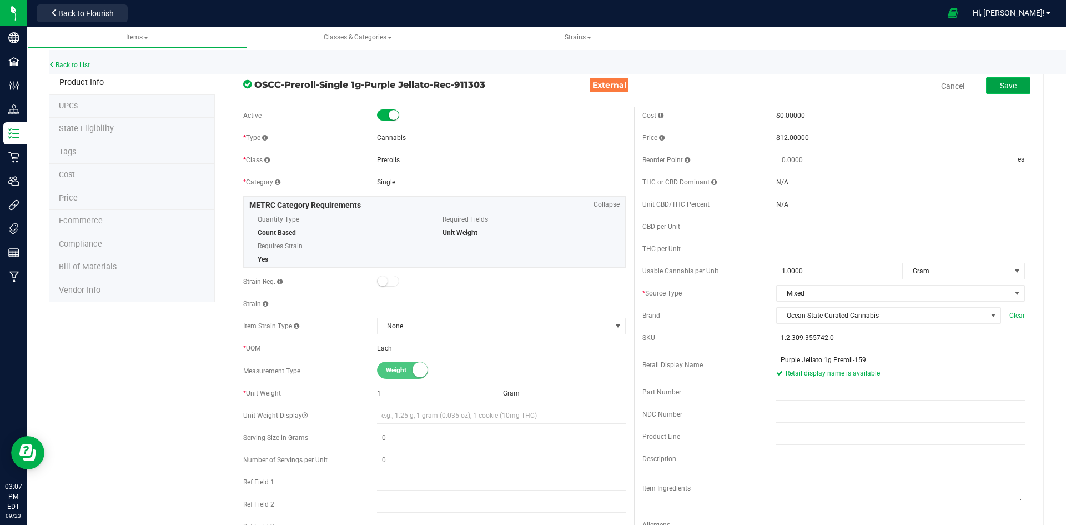
click at [1000, 87] on span "Save" at bounding box center [1008, 85] width 17 height 9
click at [88, 193] on li "Price" at bounding box center [132, 198] width 166 height 23
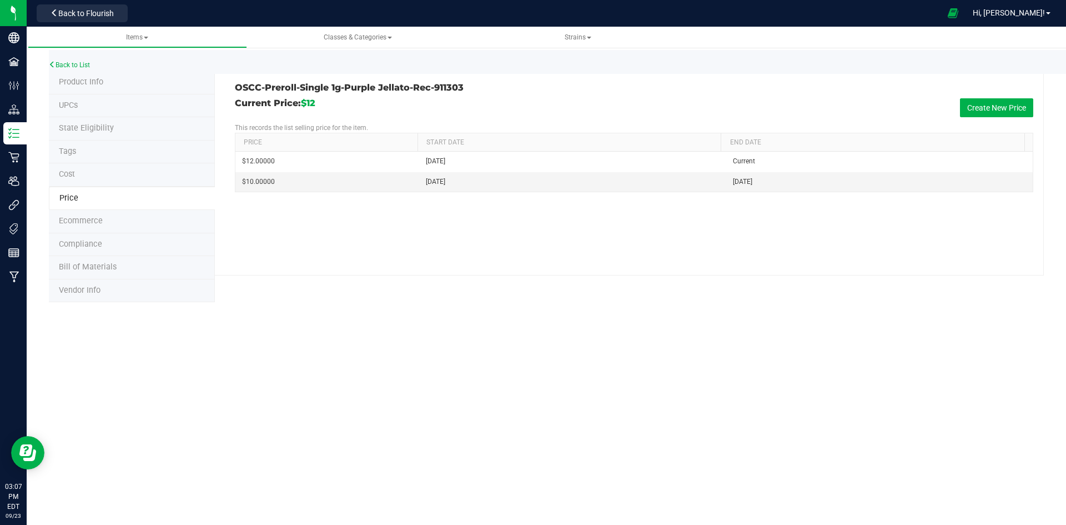
click at [93, 154] on li "Tags" at bounding box center [132, 152] width 166 height 23
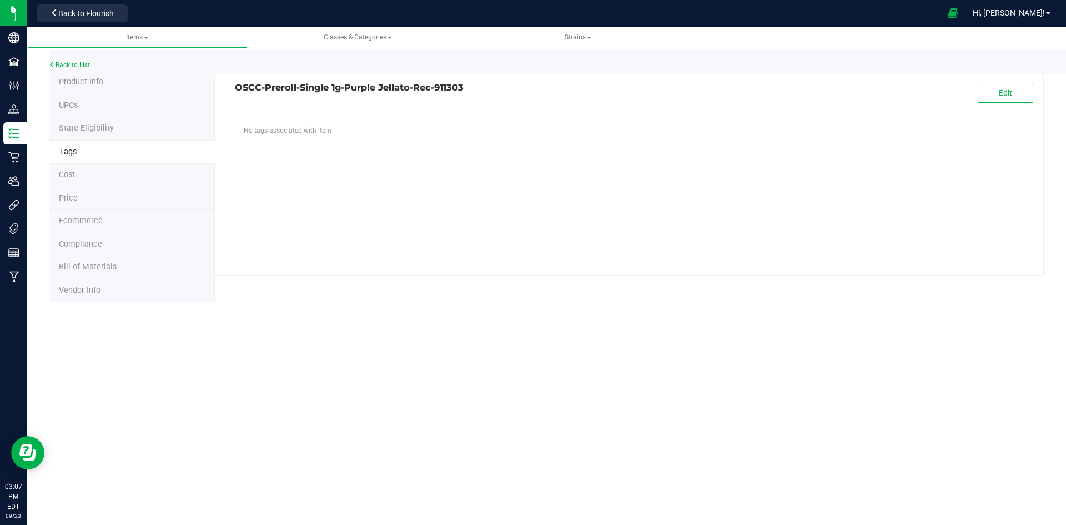
click at [96, 79] on span "Product Info" at bounding box center [81, 81] width 44 height 9
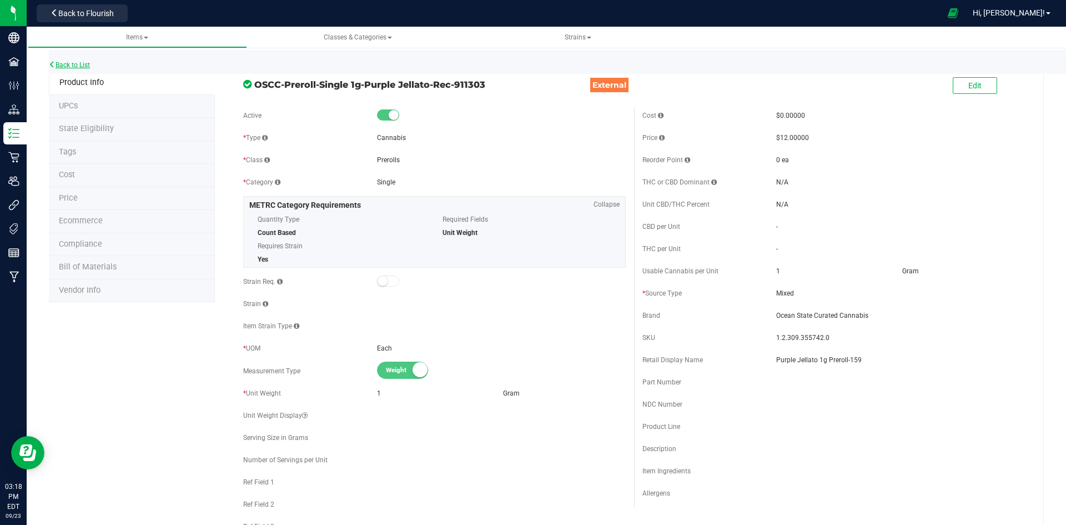
click at [69, 64] on link "Back to List" at bounding box center [69, 65] width 41 height 8
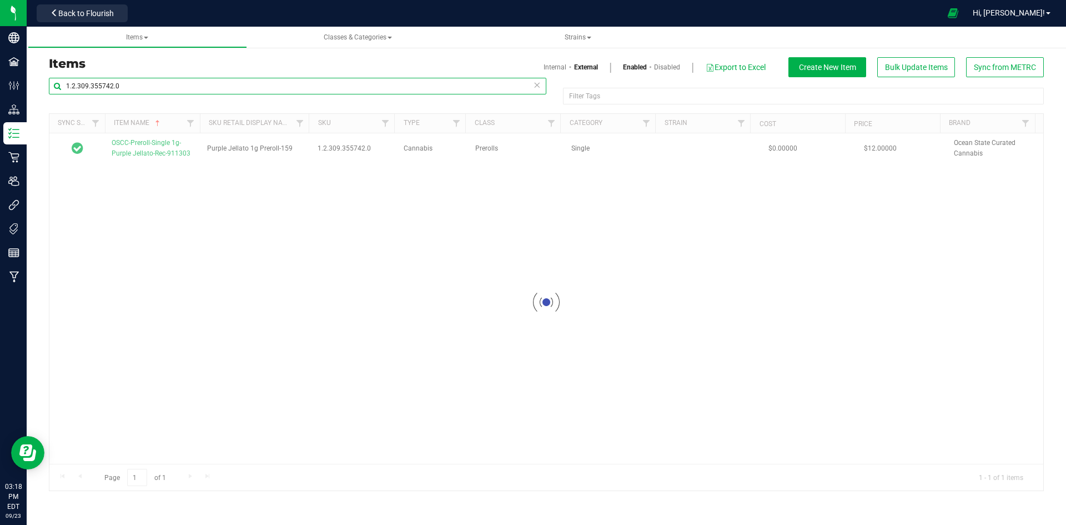
click at [197, 85] on input "1.2.309.355742.0" at bounding box center [298, 86] width 498 height 17
paste input "8.37329"
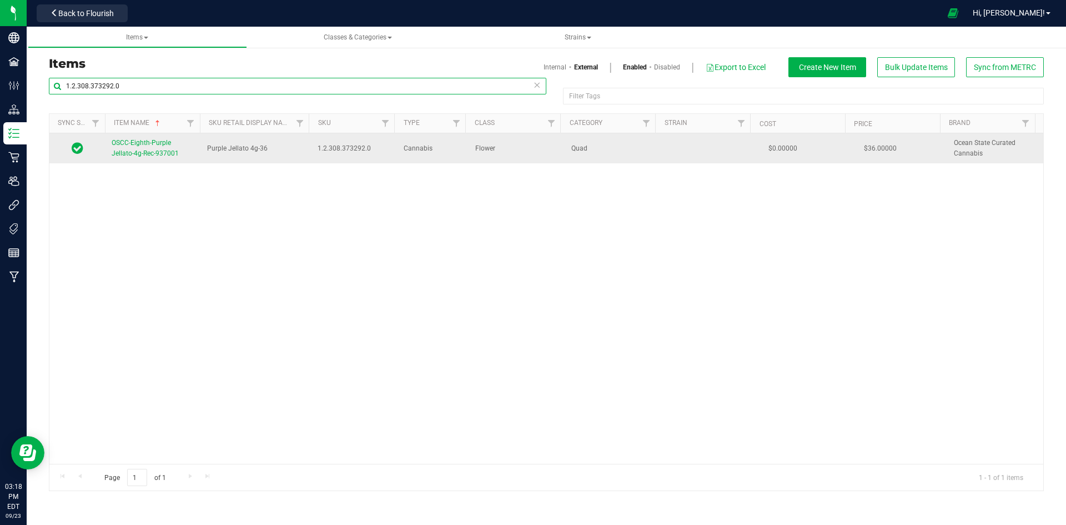
type input "1.2.308.373292.0"
click at [149, 158] on link "OSCC-Eighth-Purple Jellato-4g-Rec-937001" at bounding box center [153, 148] width 82 height 21
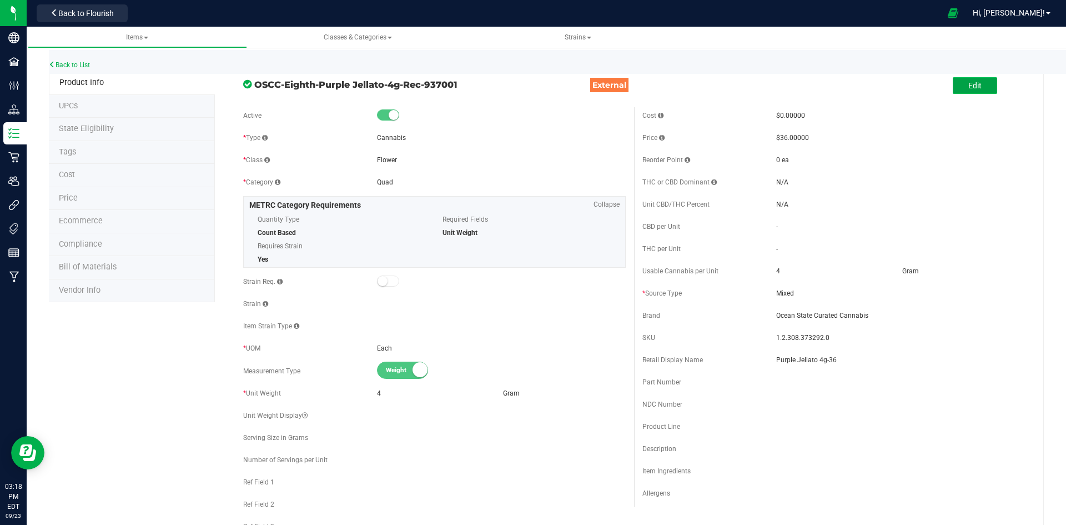
click at [969, 81] on span "Edit" at bounding box center [975, 85] width 13 height 9
click at [888, 355] on input "Purple Jellato 4g-36" at bounding box center [900, 360] width 249 height 17
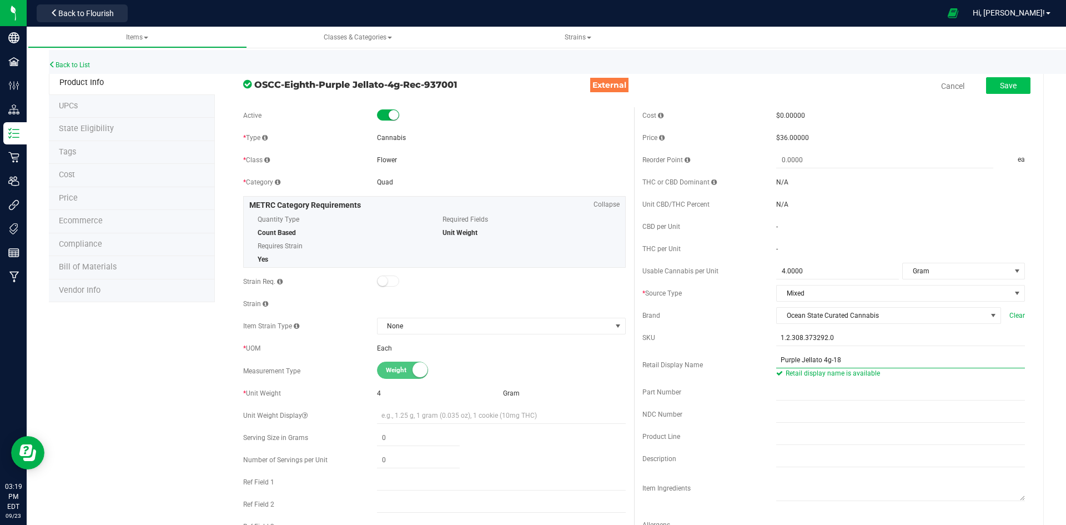
type input "Purple Jellato 4g-18"
click at [1000, 83] on span "Save" at bounding box center [1008, 85] width 17 height 9
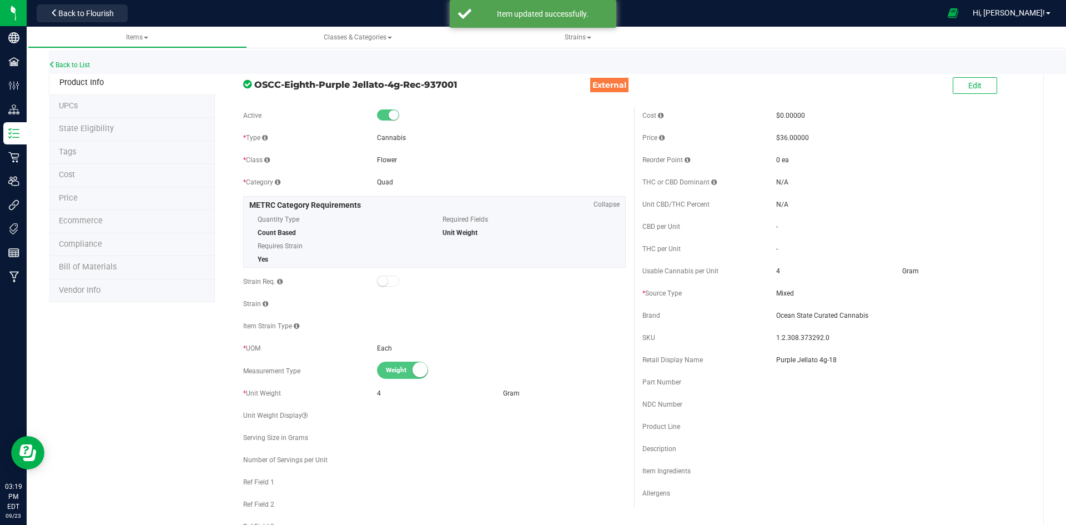
click at [89, 200] on li "Price" at bounding box center [132, 198] width 166 height 23
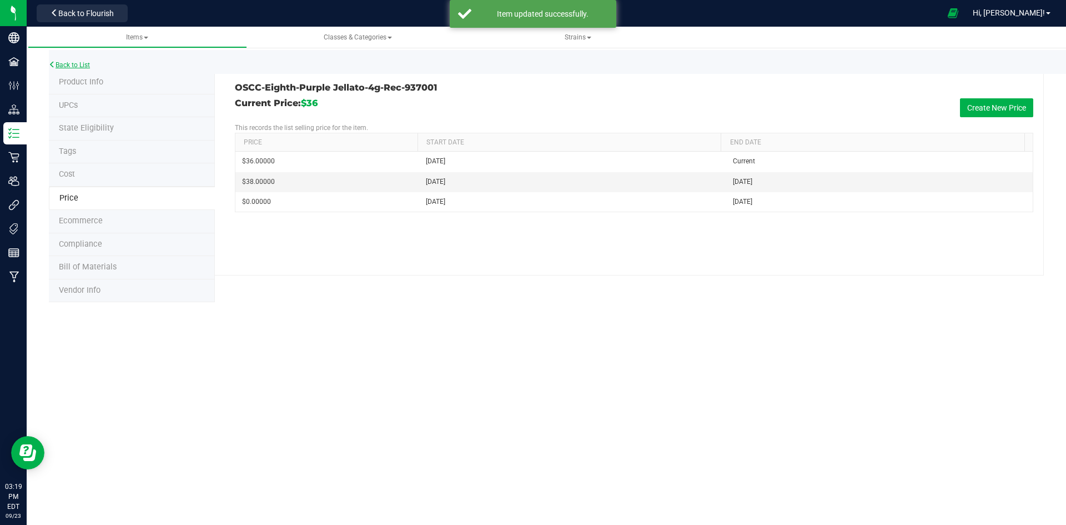
click at [84, 68] on link "Back to List" at bounding box center [69, 65] width 41 height 8
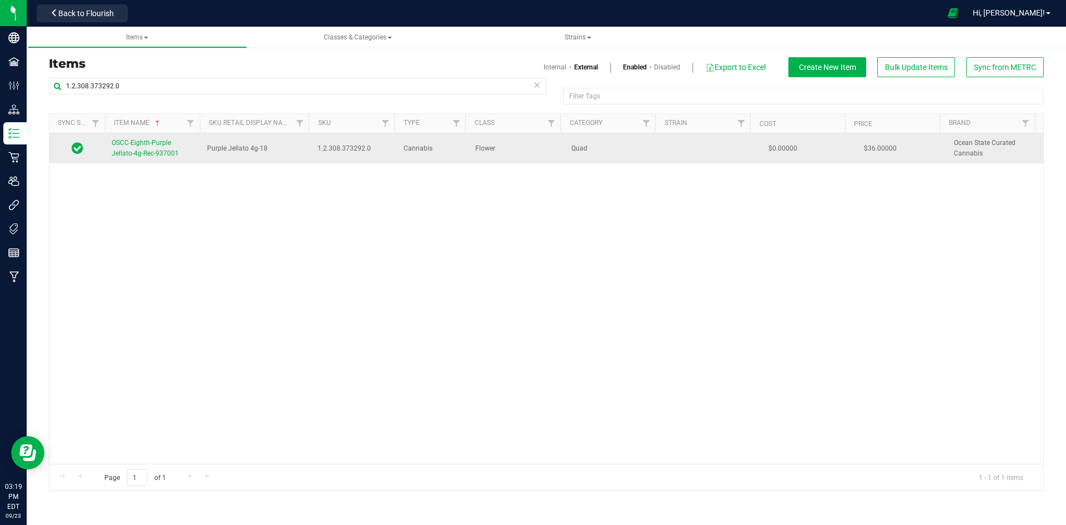
click at [127, 144] on span "OSCC-Eighth-Purple Jellato-4g-Rec-937001" at bounding box center [145, 148] width 67 height 18
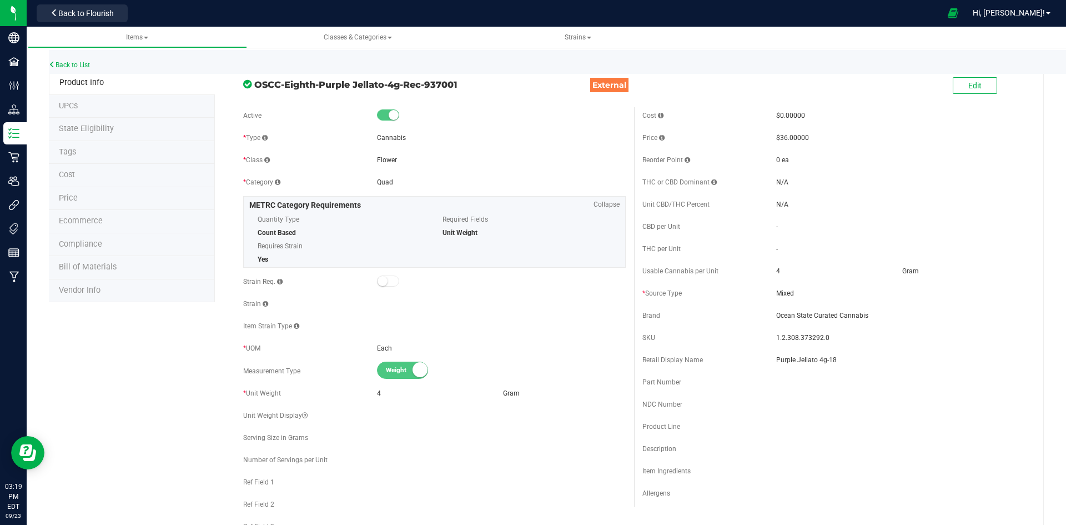
click at [77, 198] on li "Price" at bounding box center [132, 198] width 166 height 23
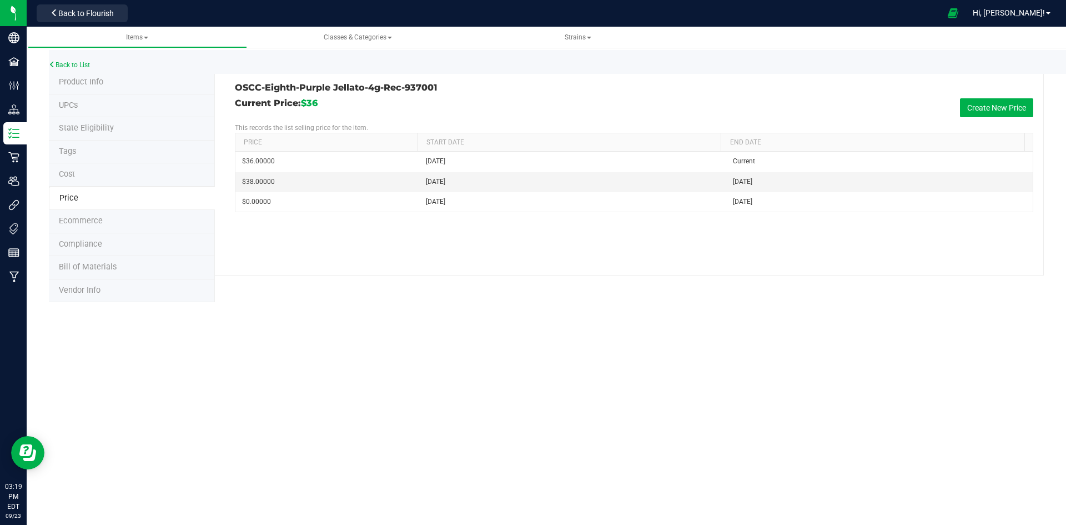
click at [81, 159] on li "Tags" at bounding box center [132, 152] width 166 height 23
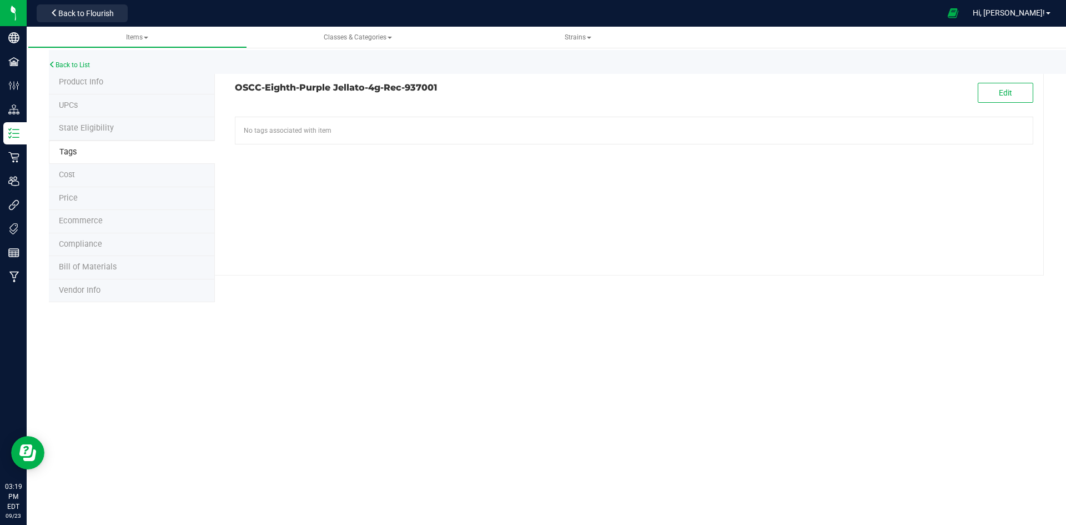
click at [89, 78] on span "Product Info" at bounding box center [81, 81] width 44 height 9
